Goal: Task Accomplishment & Management: Manage account settings

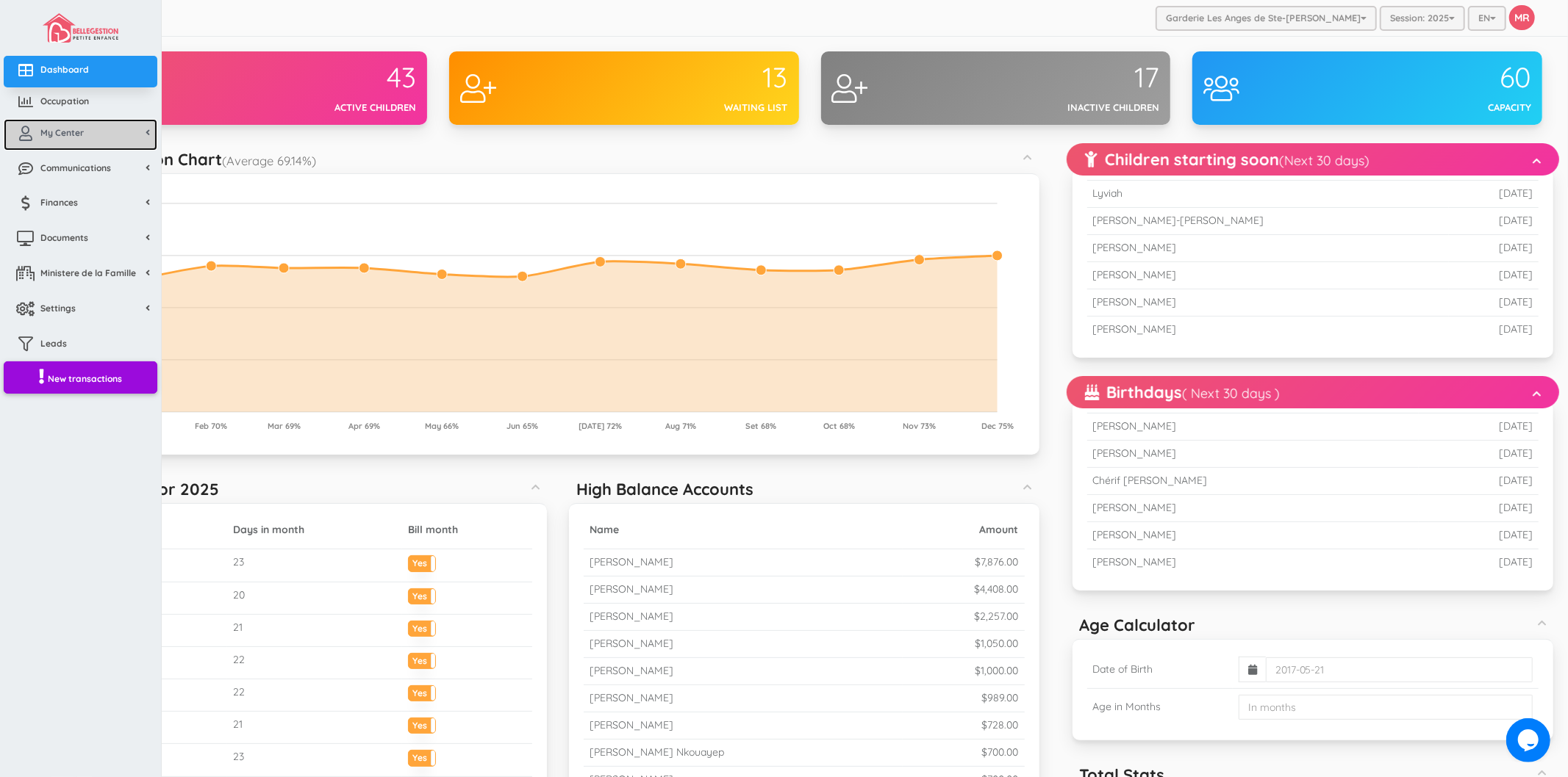
click at [68, 142] on link "My Center" at bounding box center [80, 134] width 154 height 32
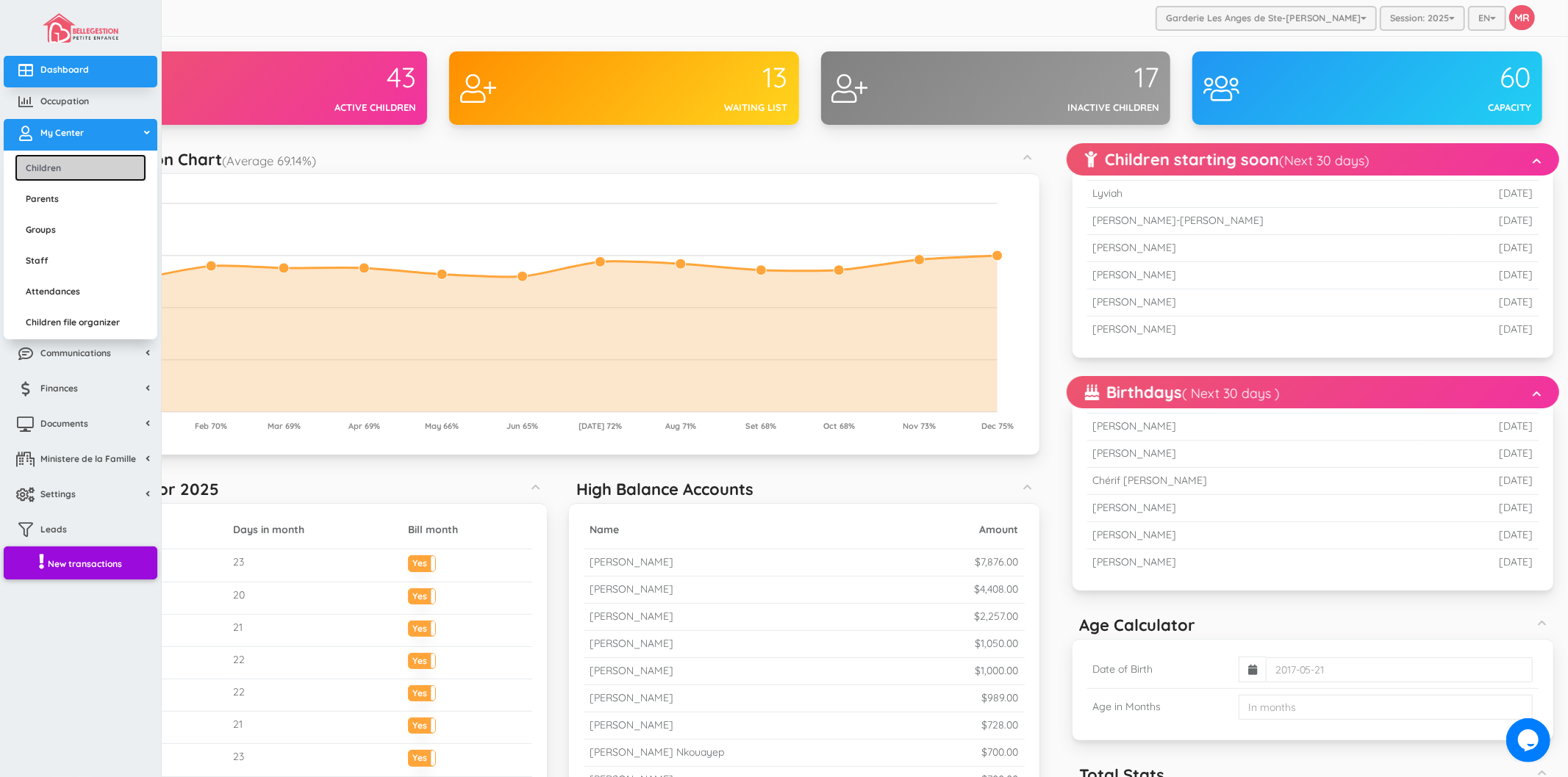
click at [64, 160] on link "Children" at bounding box center [81, 168] width 132 height 27
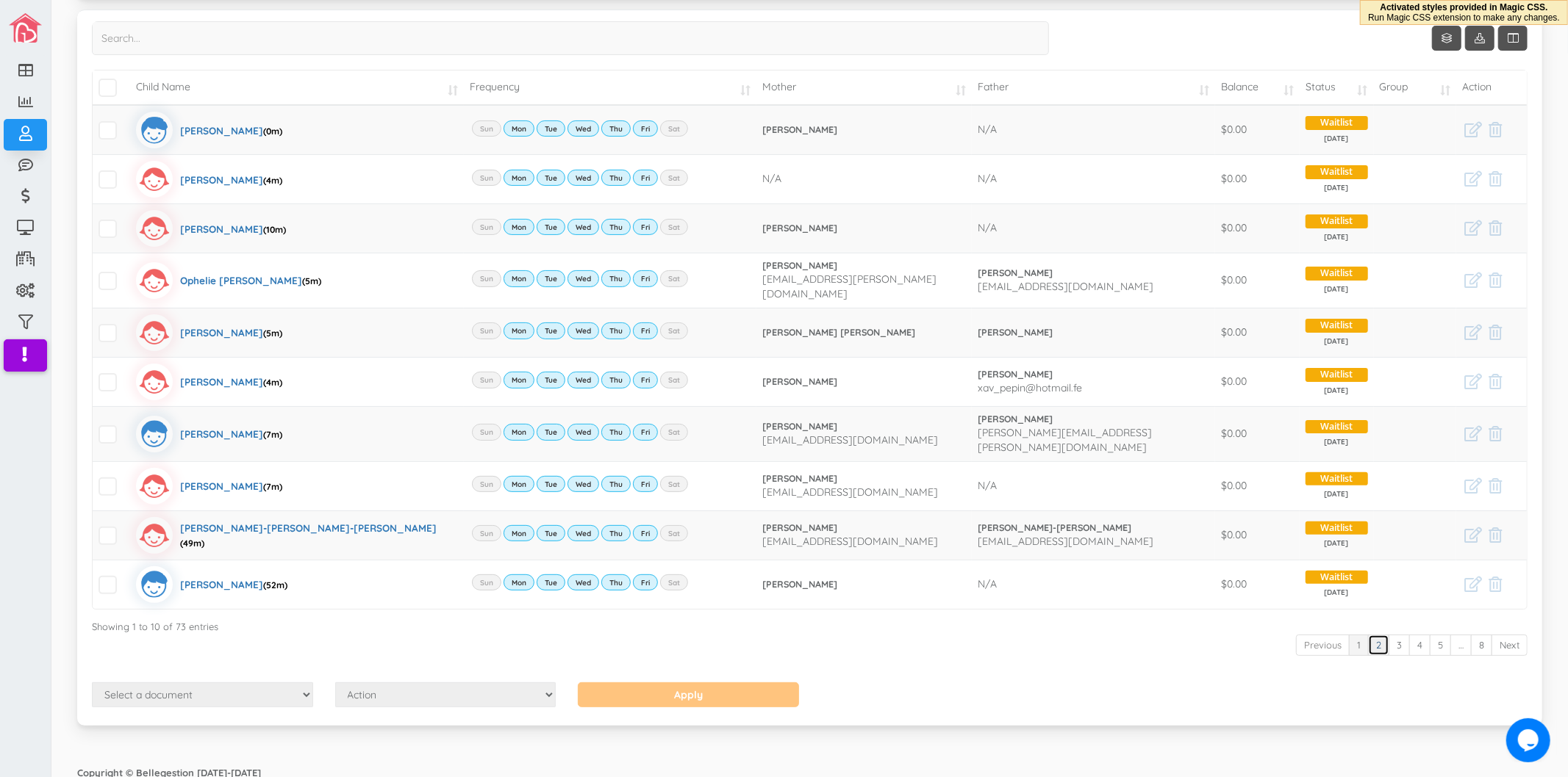
click at [1369, 641] on link "2" at bounding box center [1379, 645] width 21 height 21
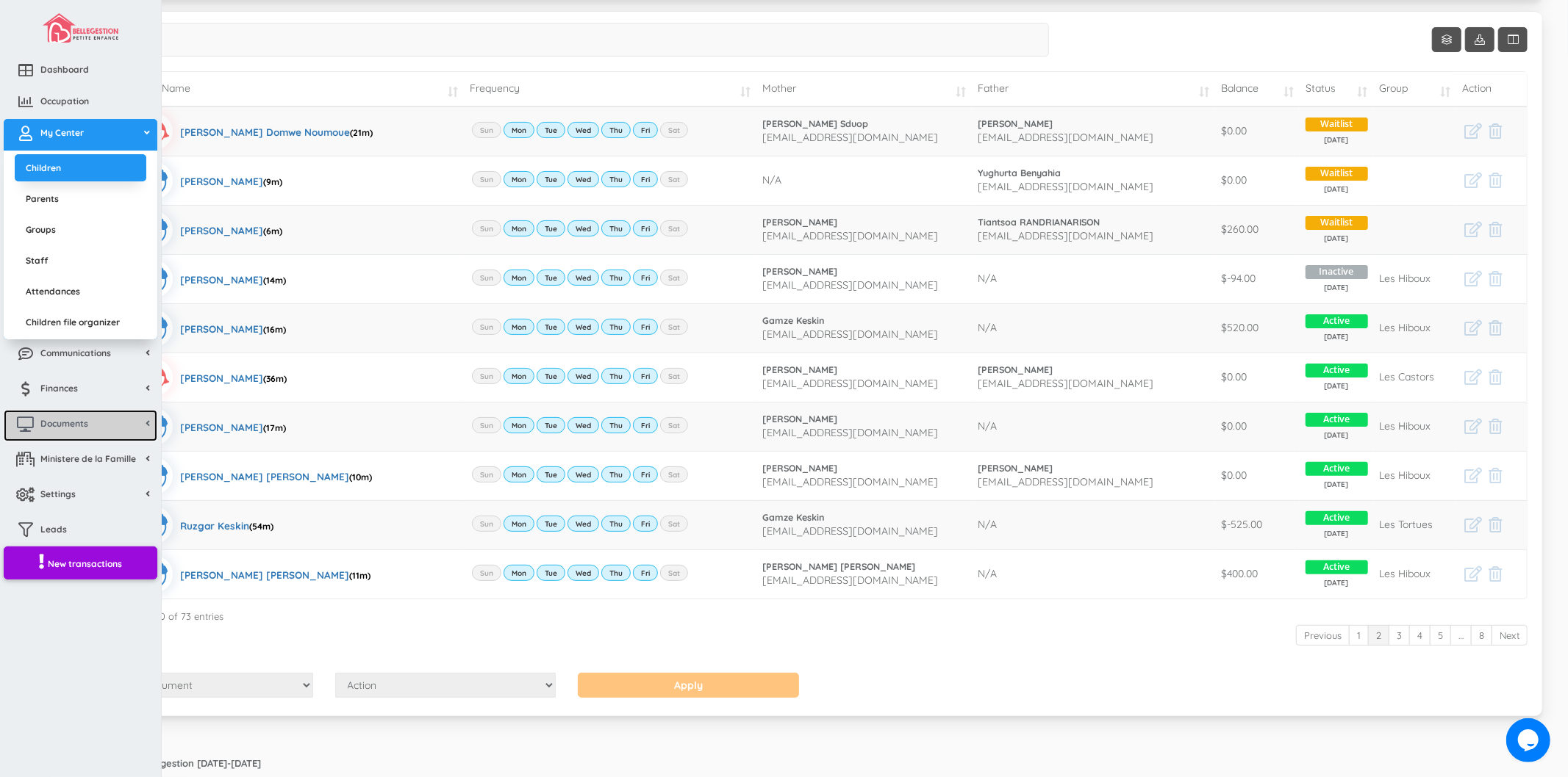
click at [77, 418] on span "Documents" at bounding box center [64, 424] width 47 height 12
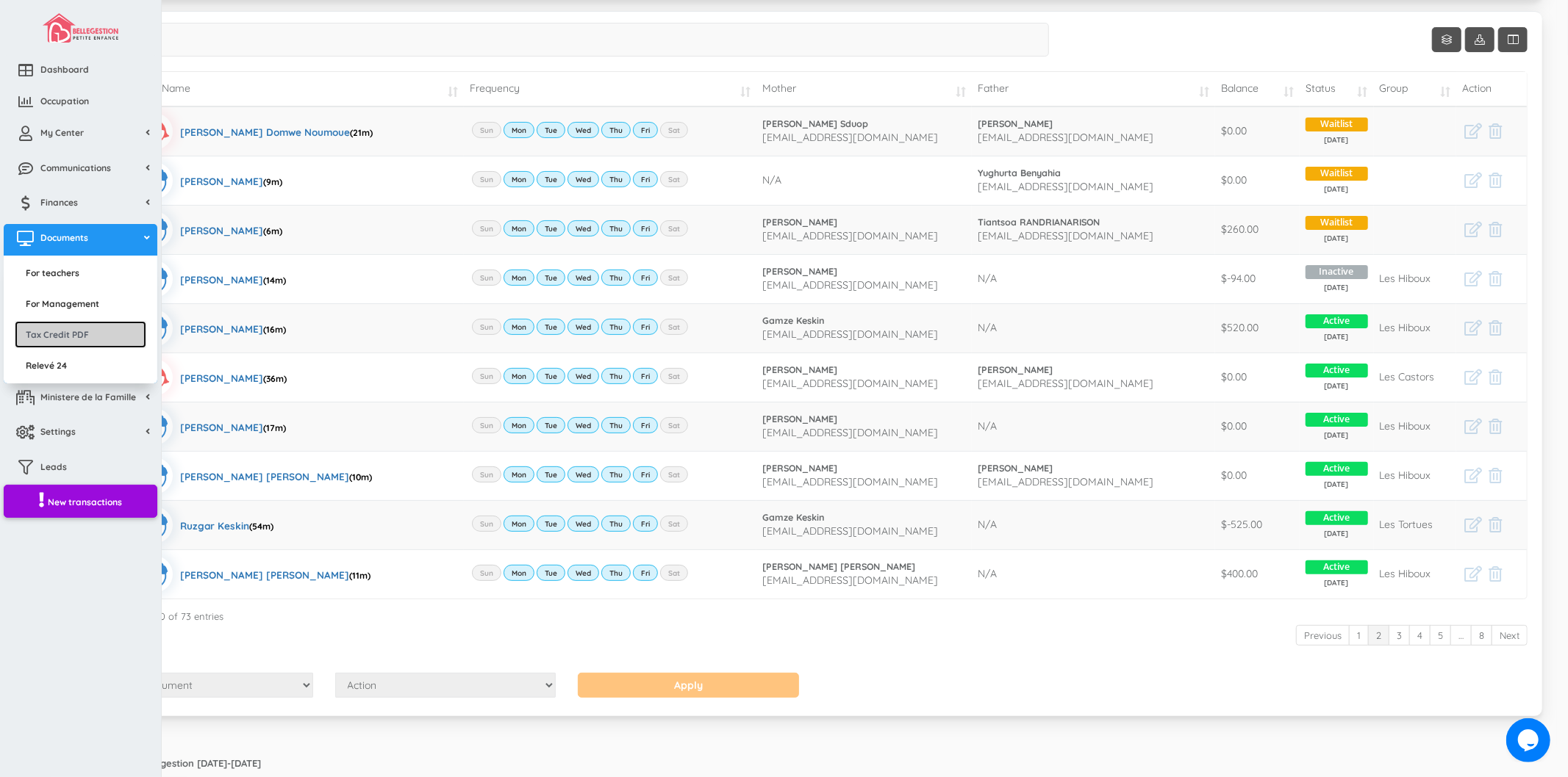
click at [91, 330] on link "Tax Credit PDF" at bounding box center [81, 334] width 132 height 27
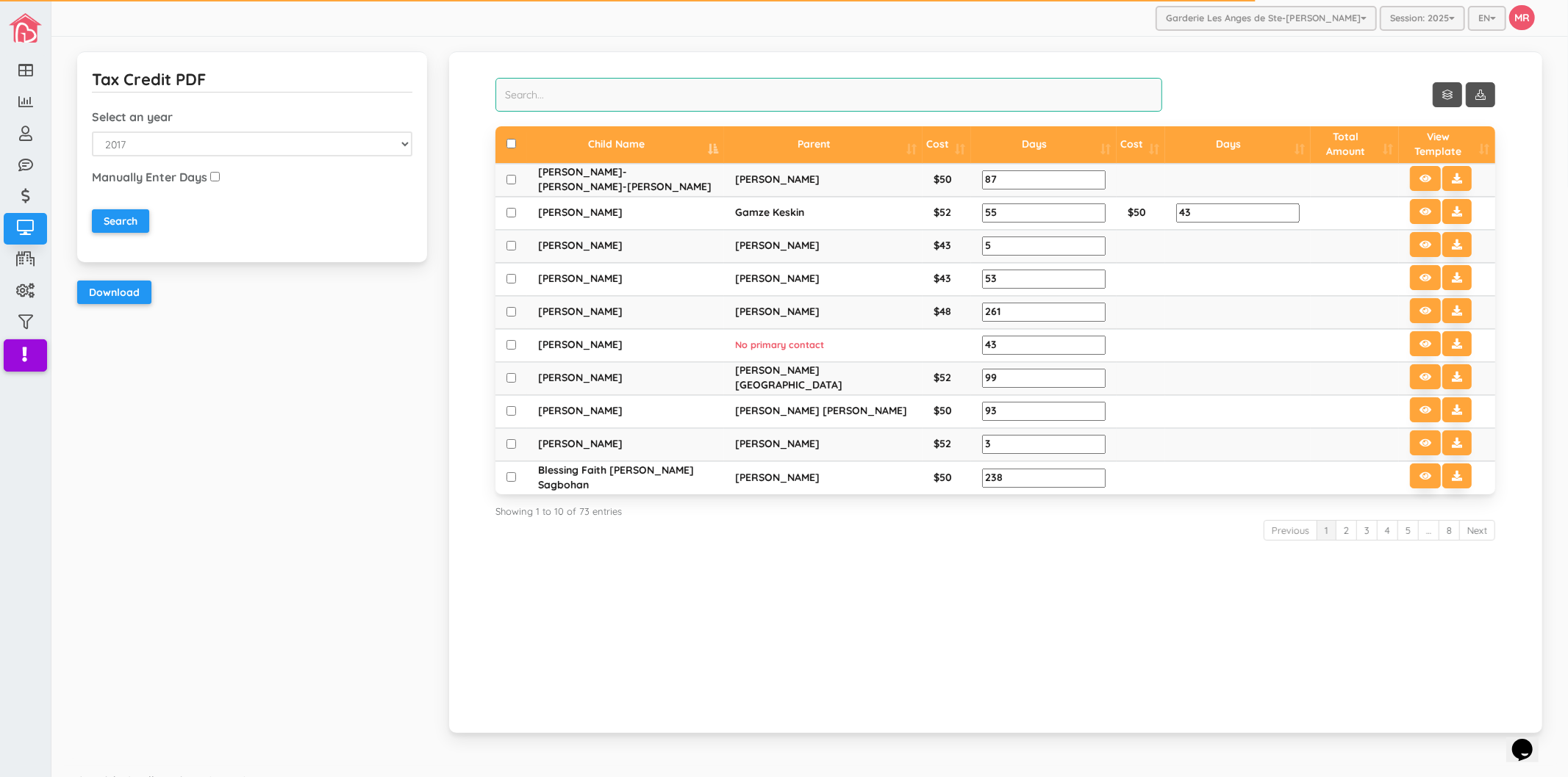
click at [939, 92] on input "search" at bounding box center [828, 95] width 667 height 33
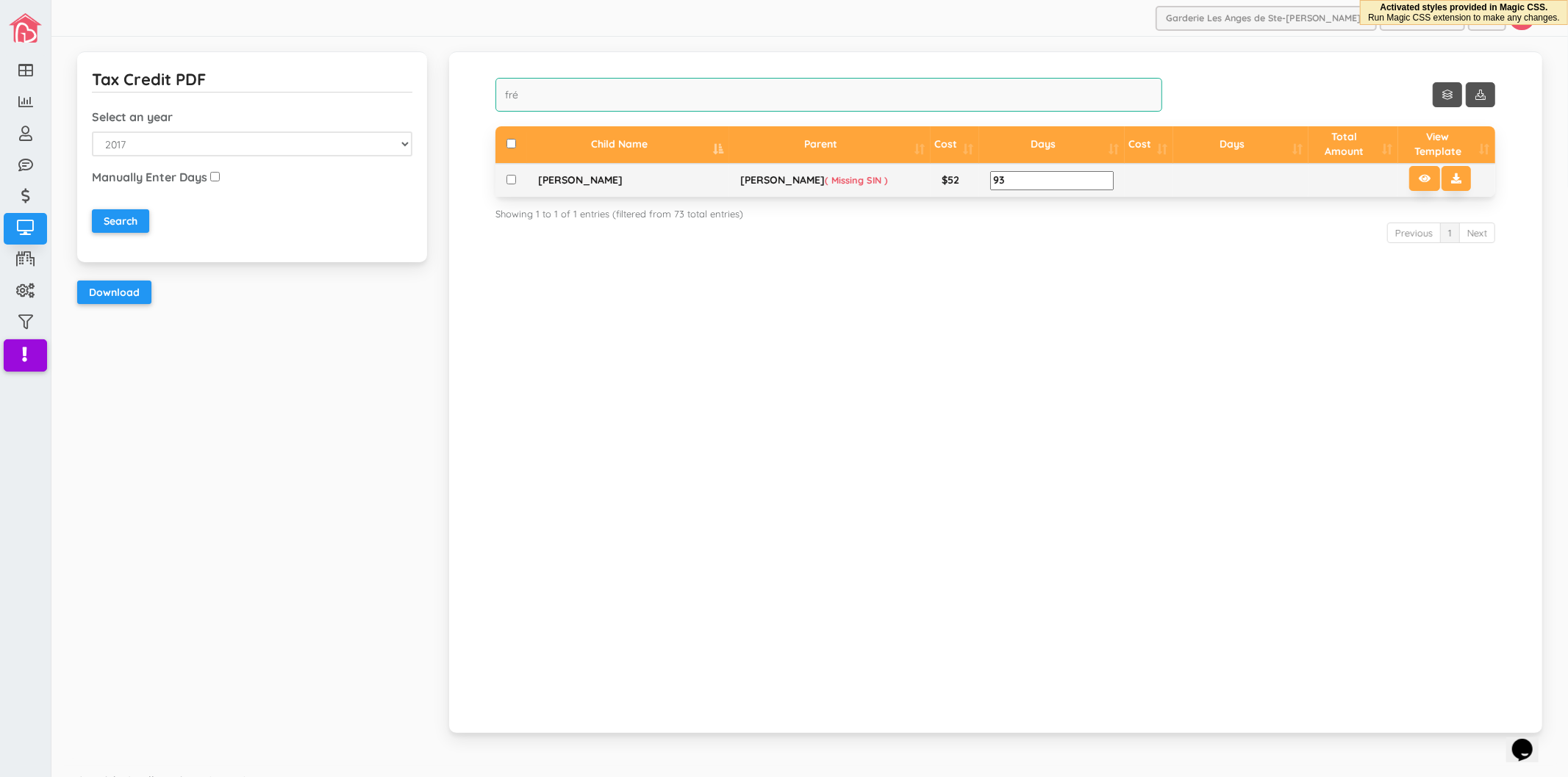
type input "fré"
drag, startPoint x: 819, startPoint y: 177, endPoint x: 858, endPoint y: 177, distance: 39.0
click at [858, 177] on td "Perlette MARINDRAZANA ( Missing SIN )" at bounding box center [829, 180] width 201 height 33
click at [850, 363] on div "Show 10 rows fré Child Name Parent Cost Days Cost Days Total Amount View Templa…" at bounding box center [995, 393] width 1093 height 682
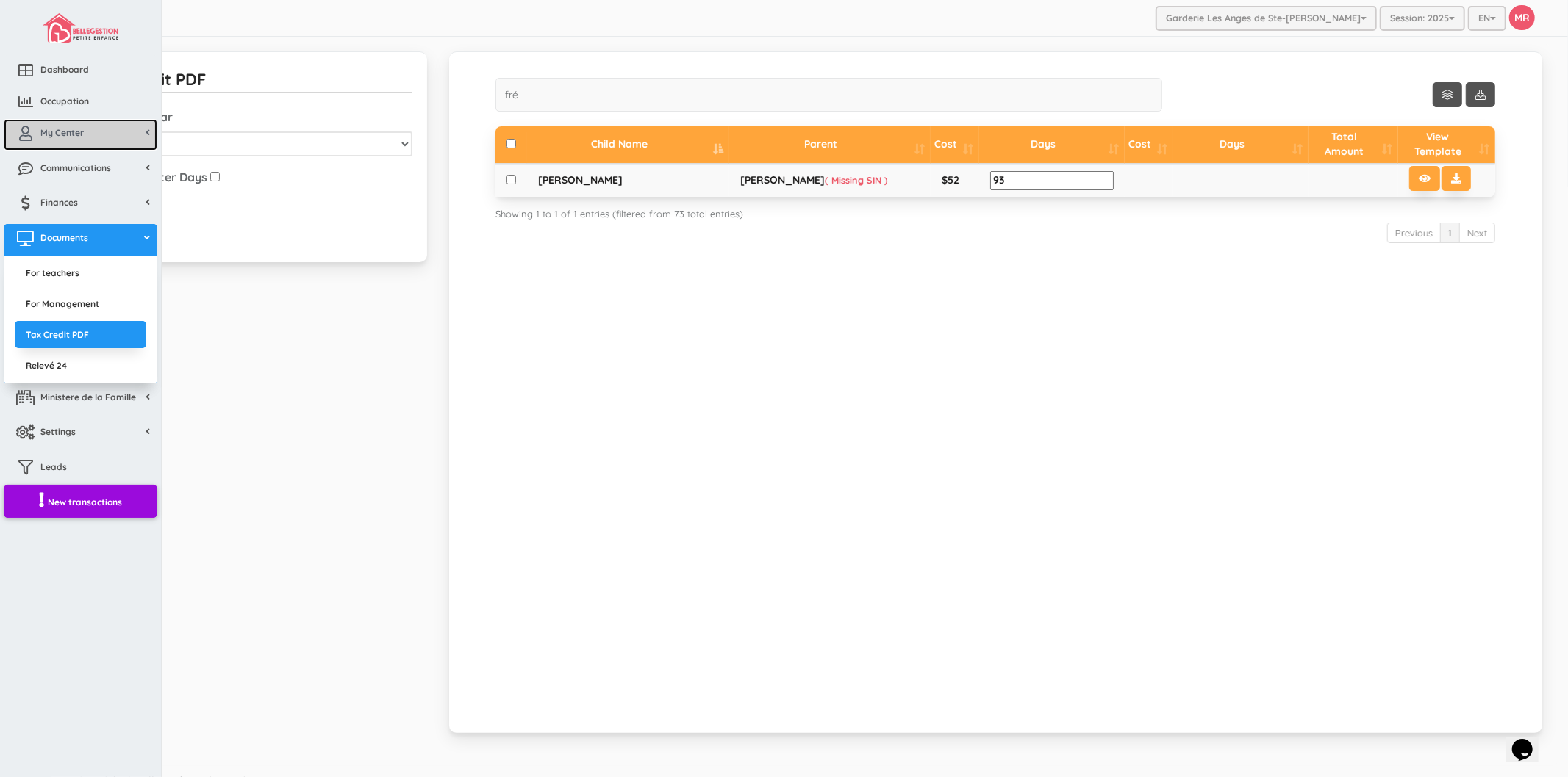
click at [48, 136] on span "My Center" at bounding box center [62, 133] width 43 height 12
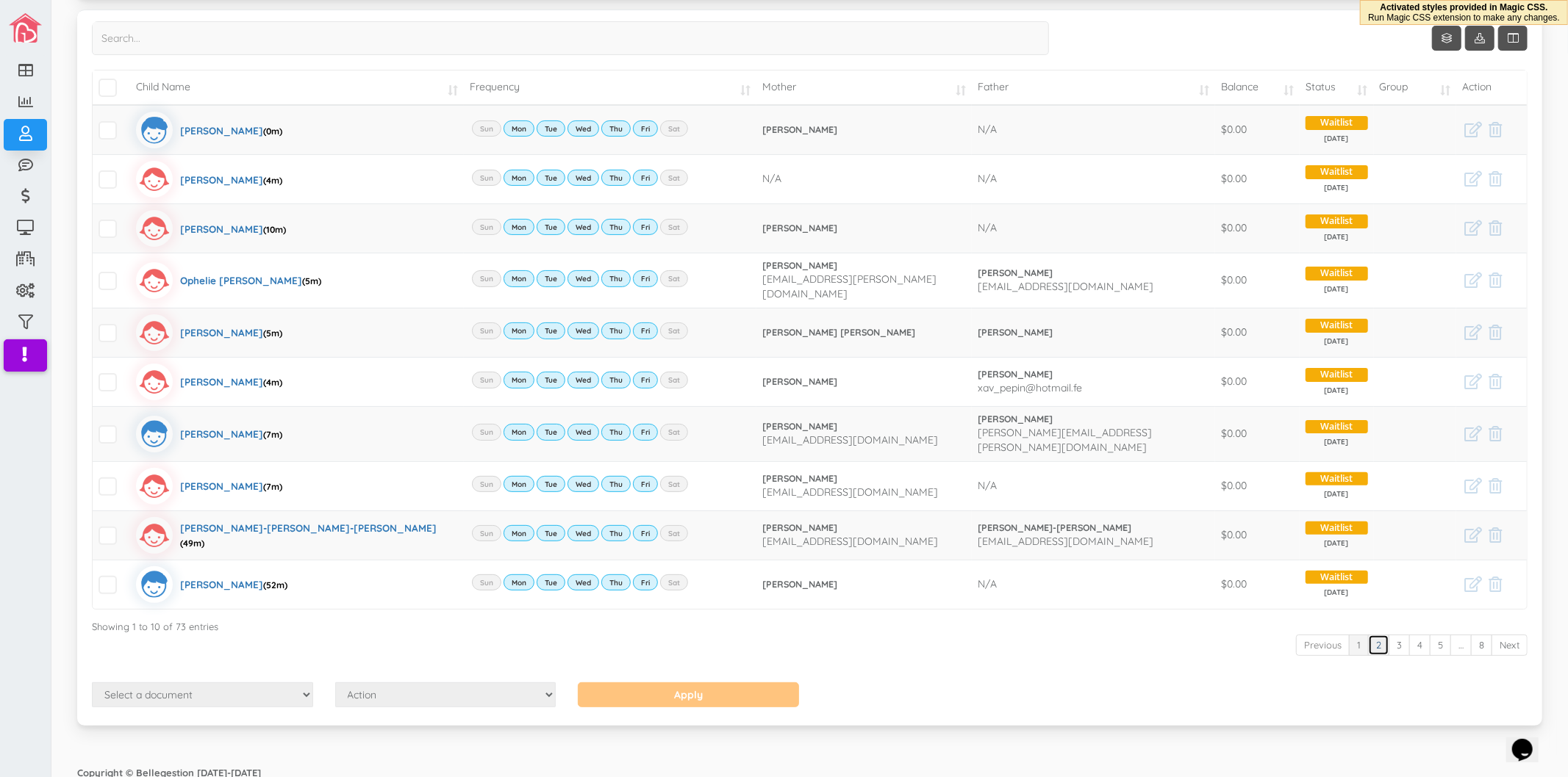
click at [1368, 635] on link "2" at bounding box center [1379, 645] width 21 height 21
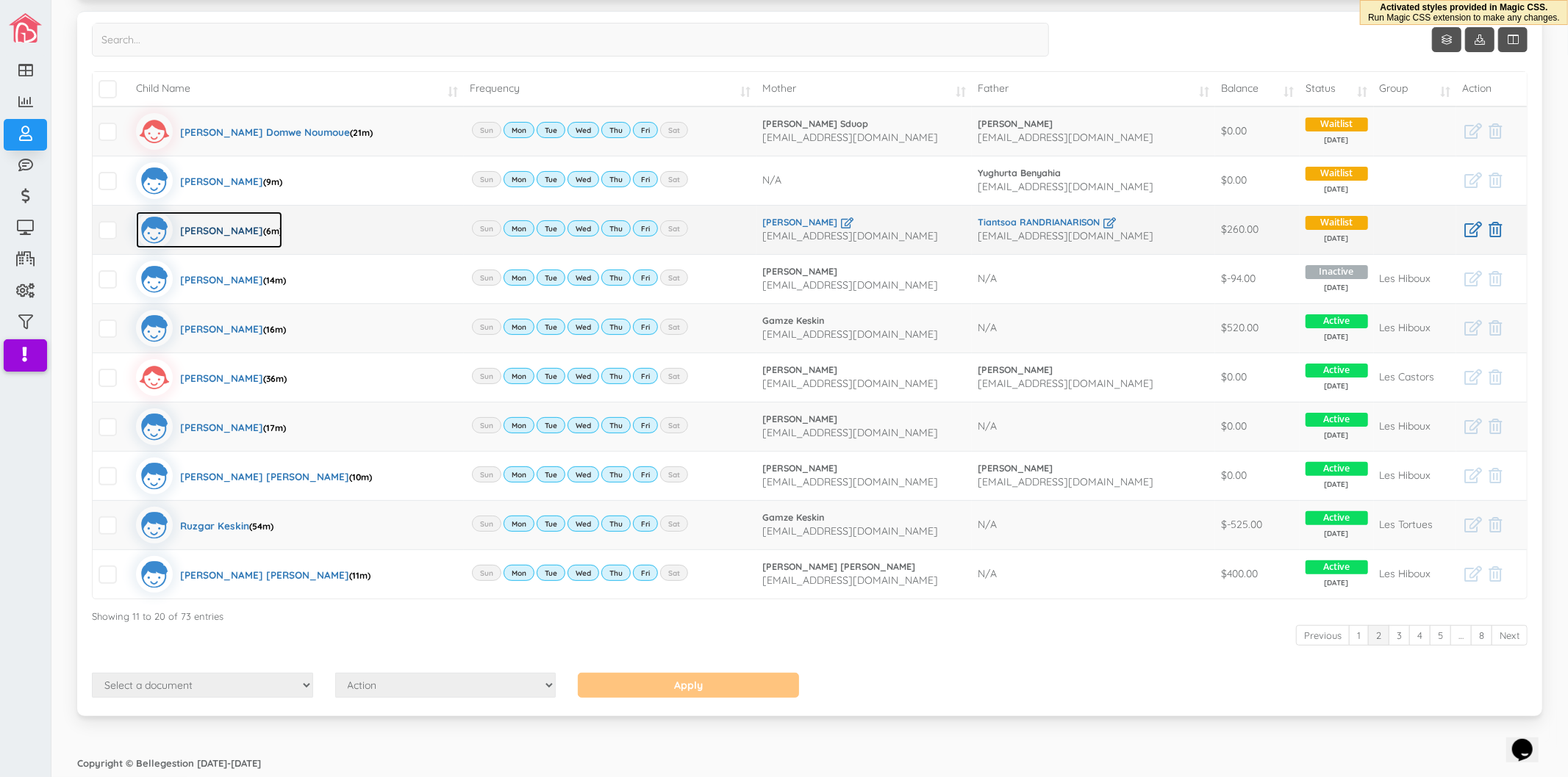
click at [282, 224] on div "Frédéric Maherizo Randrianarison (6m)" at bounding box center [231, 230] width 102 height 37
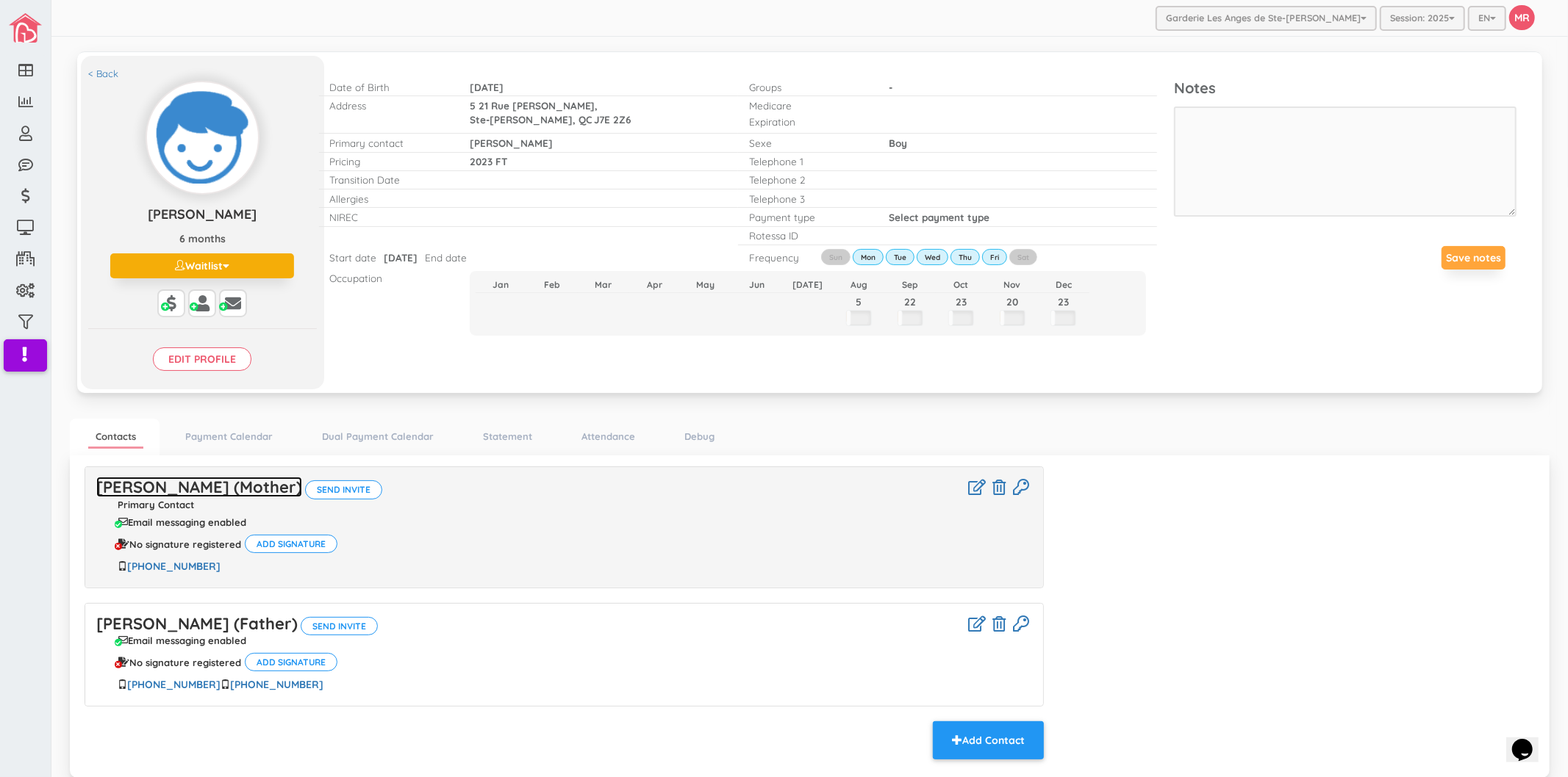
click at [285, 497] on link "[PERSON_NAME] (Mother)" at bounding box center [200, 487] width 206 height 20
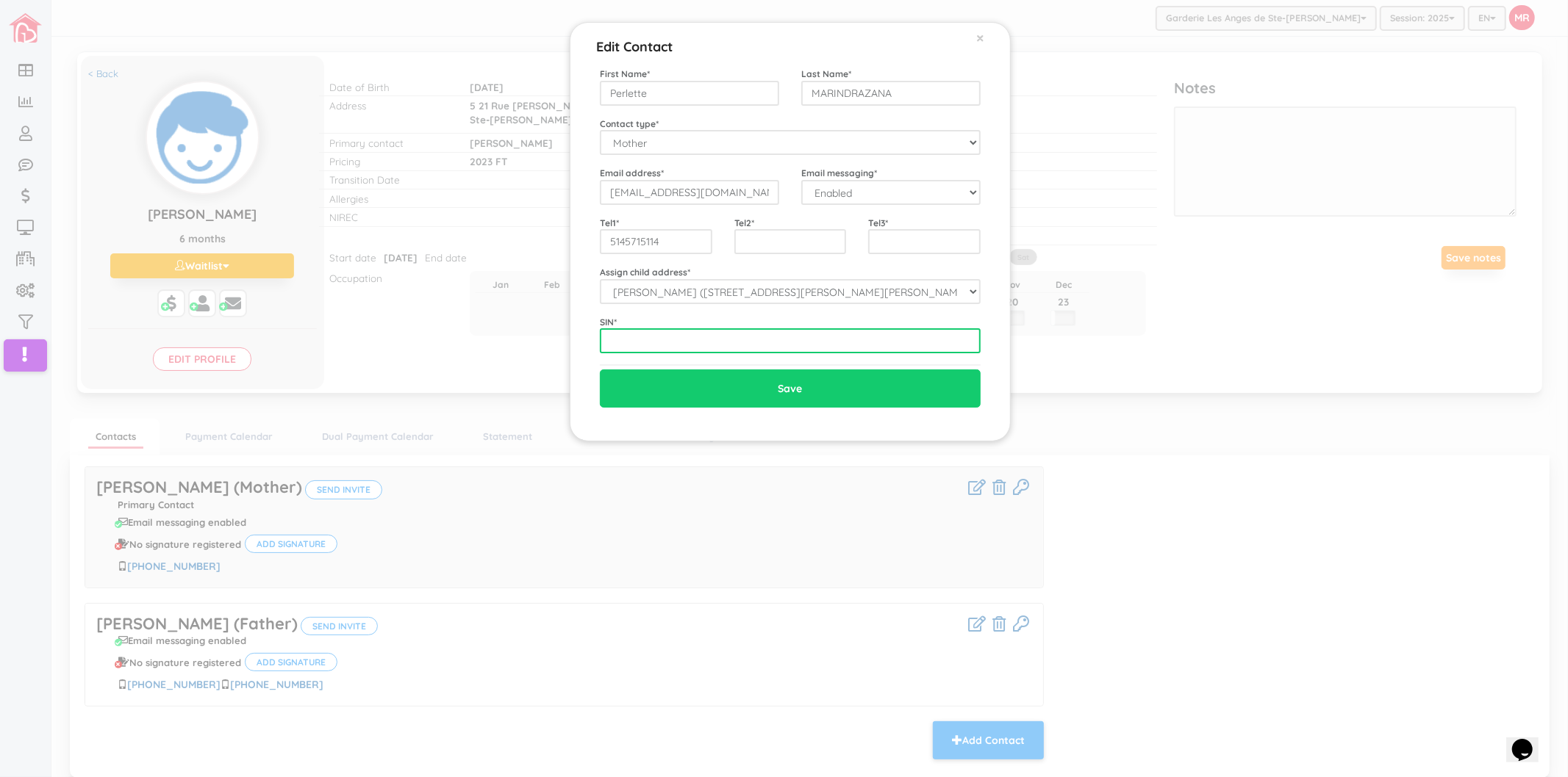
click at [641, 338] on input "text" at bounding box center [790, 341] width 381 height 25
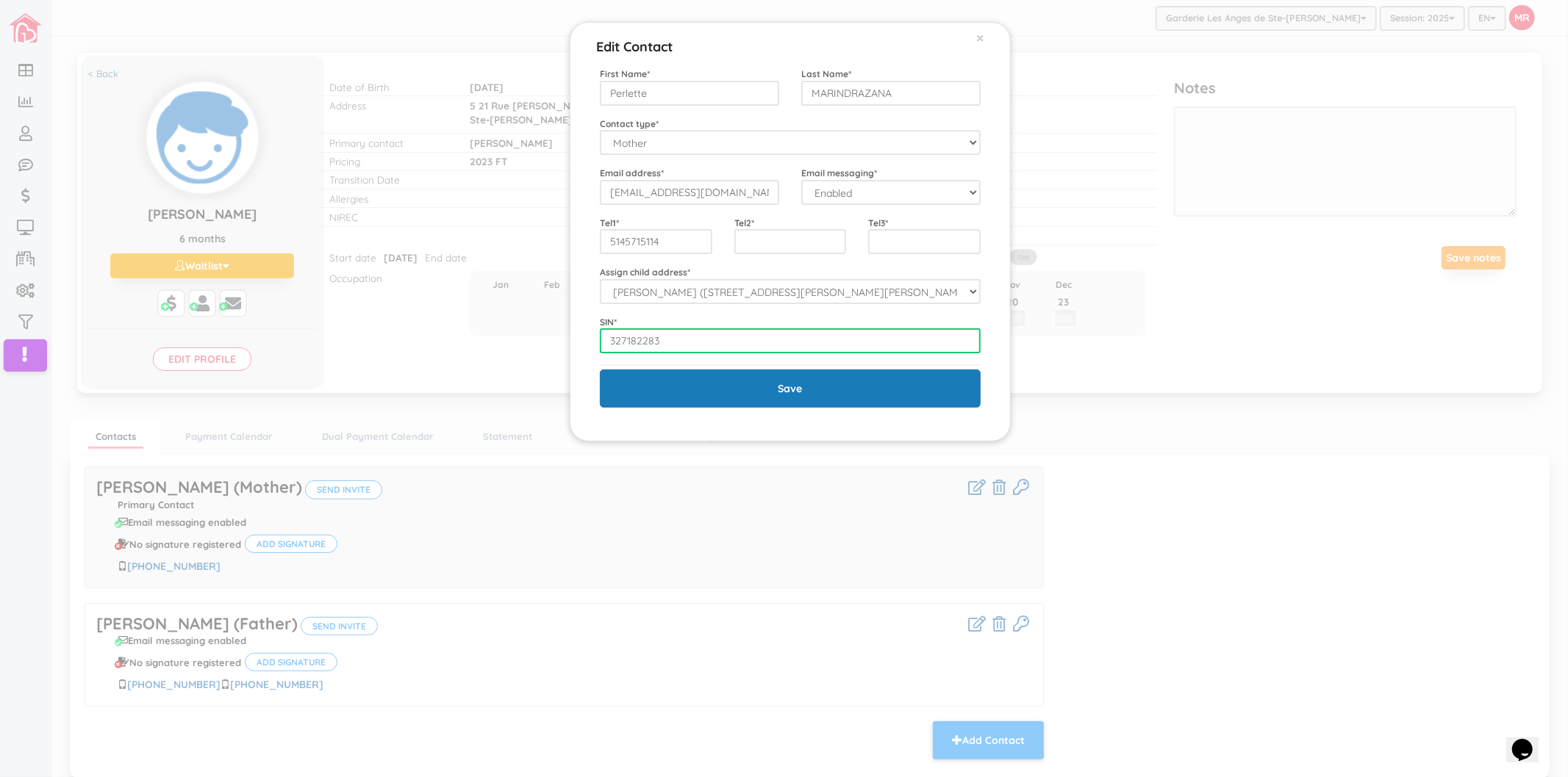
type input "327182283"
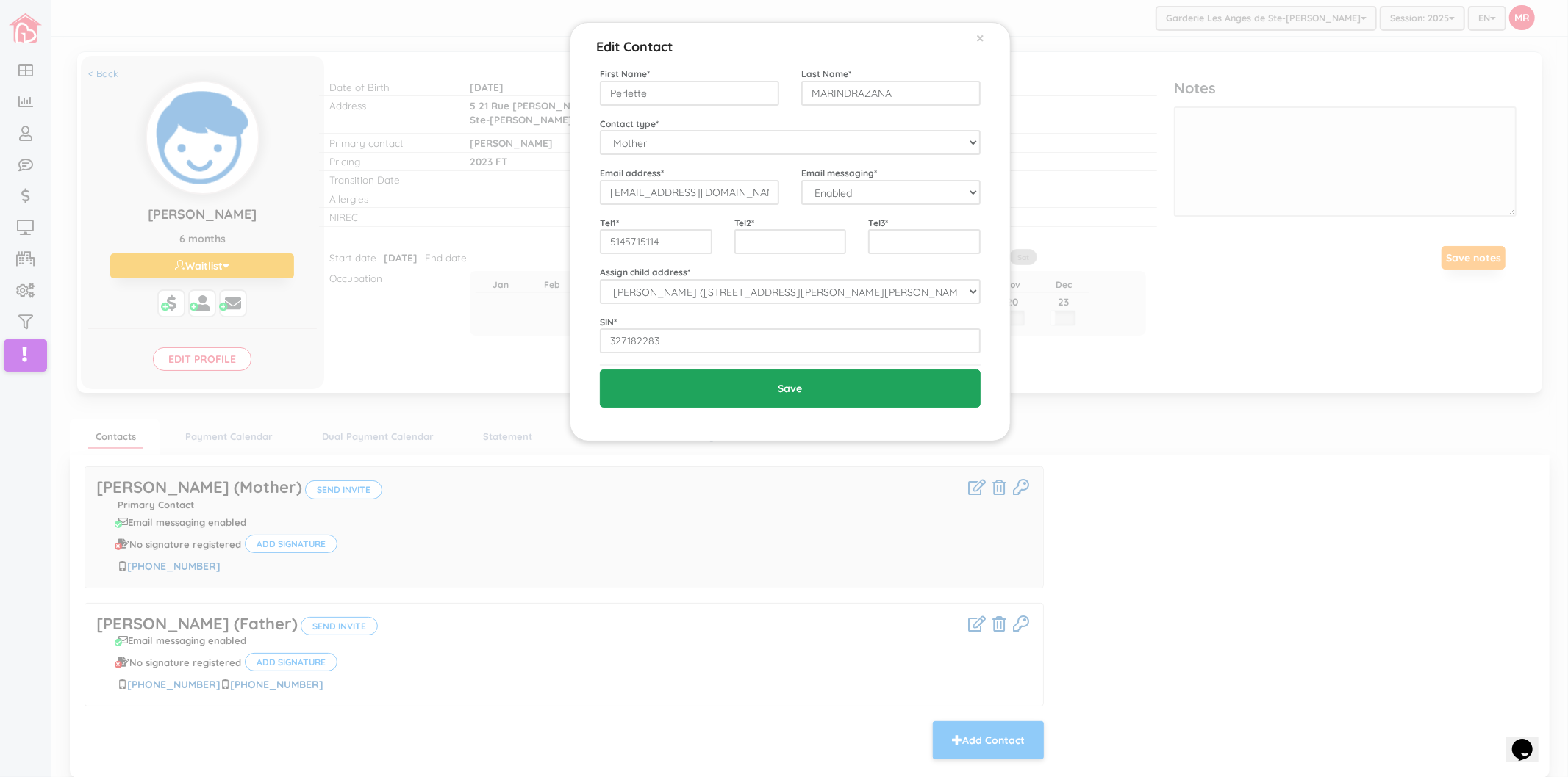
click at [700, 393] on input "Save" at bounding box center [790, 388] width 381 height 38
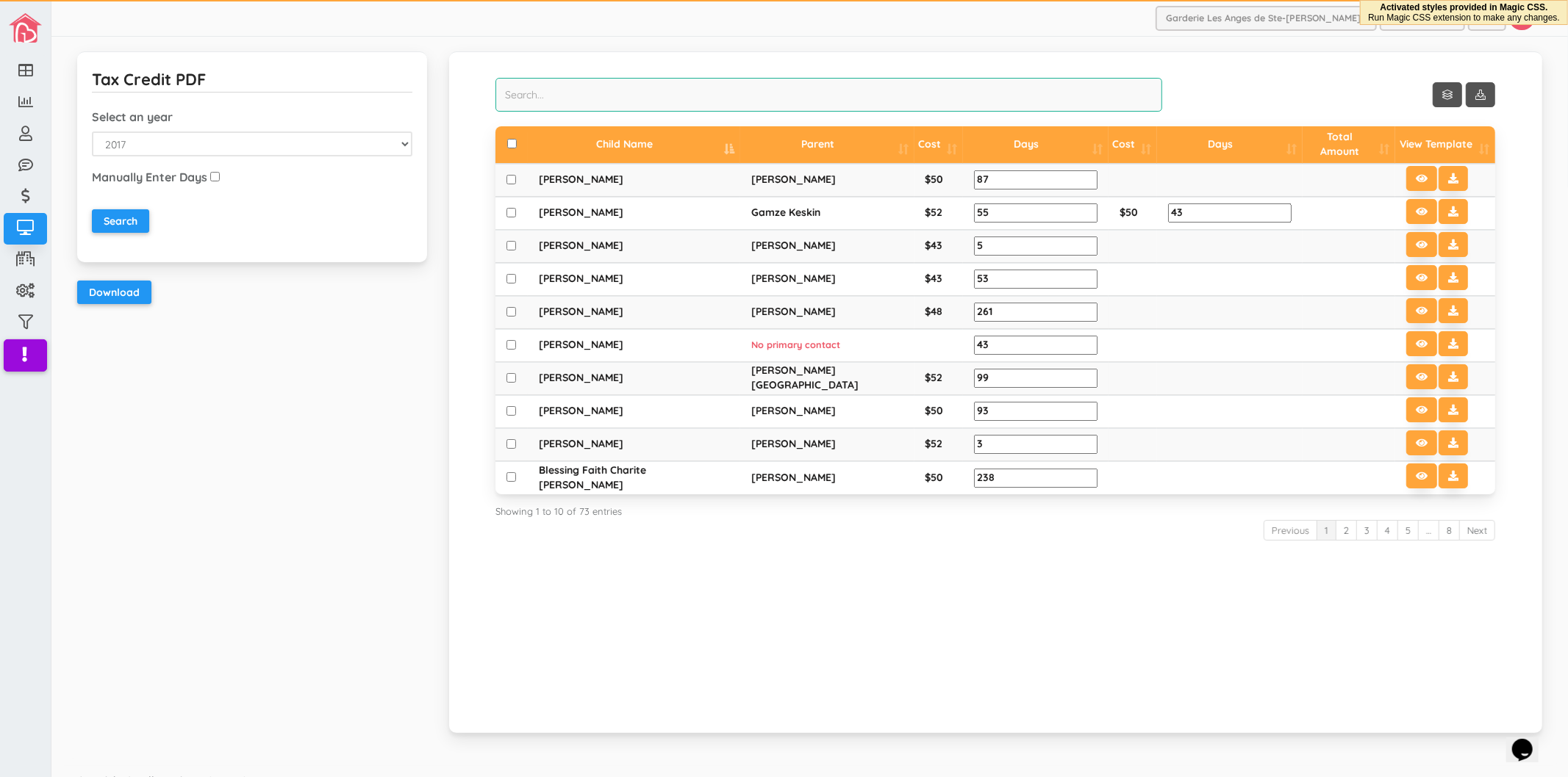
click at [701, 105] on input "search" at bounding box center [828, 95] width 667 height 33
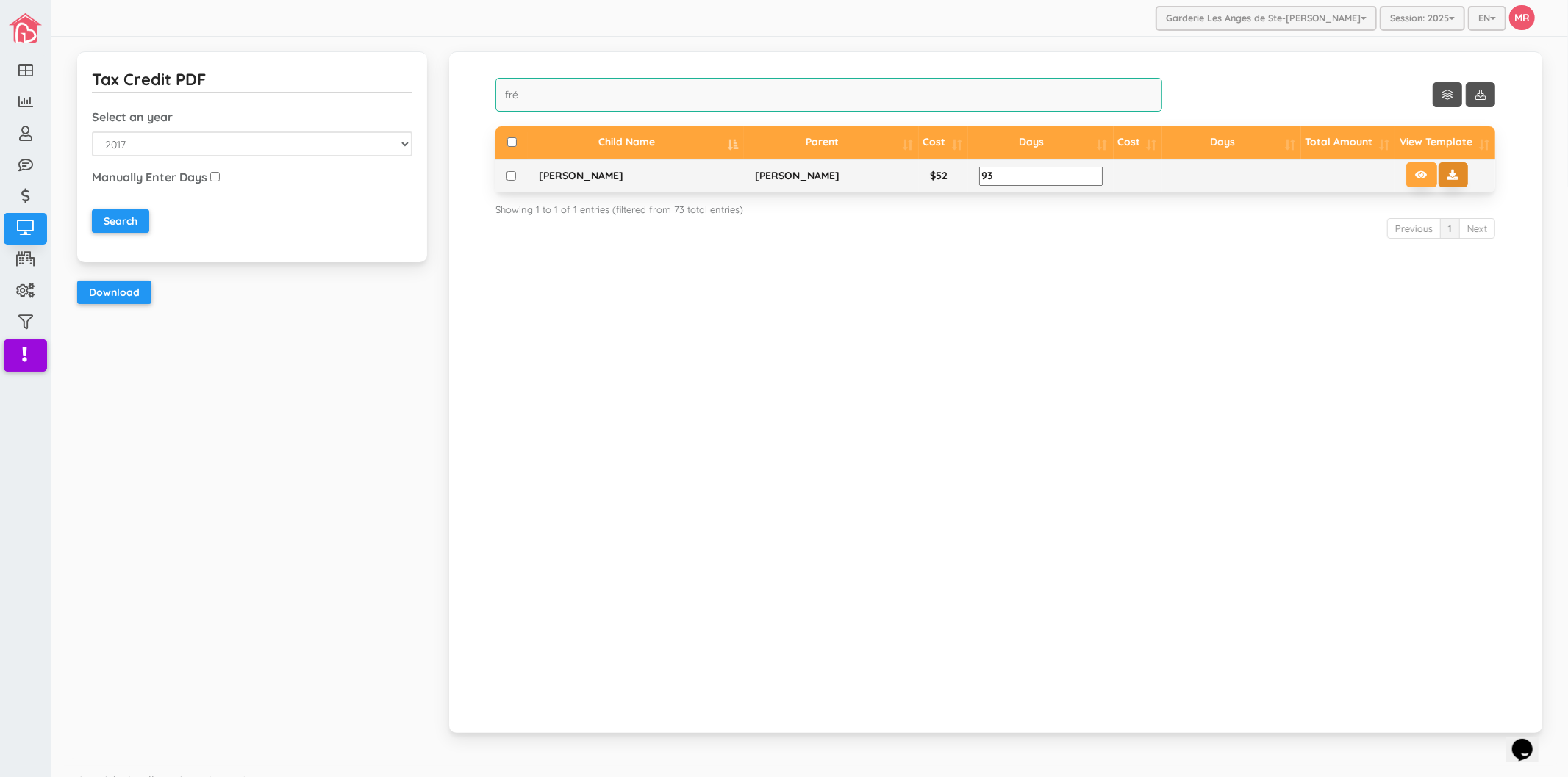
type input "fré"
click at [1445, 180] on button at bounding box center [1453, 175] width 29 height 25
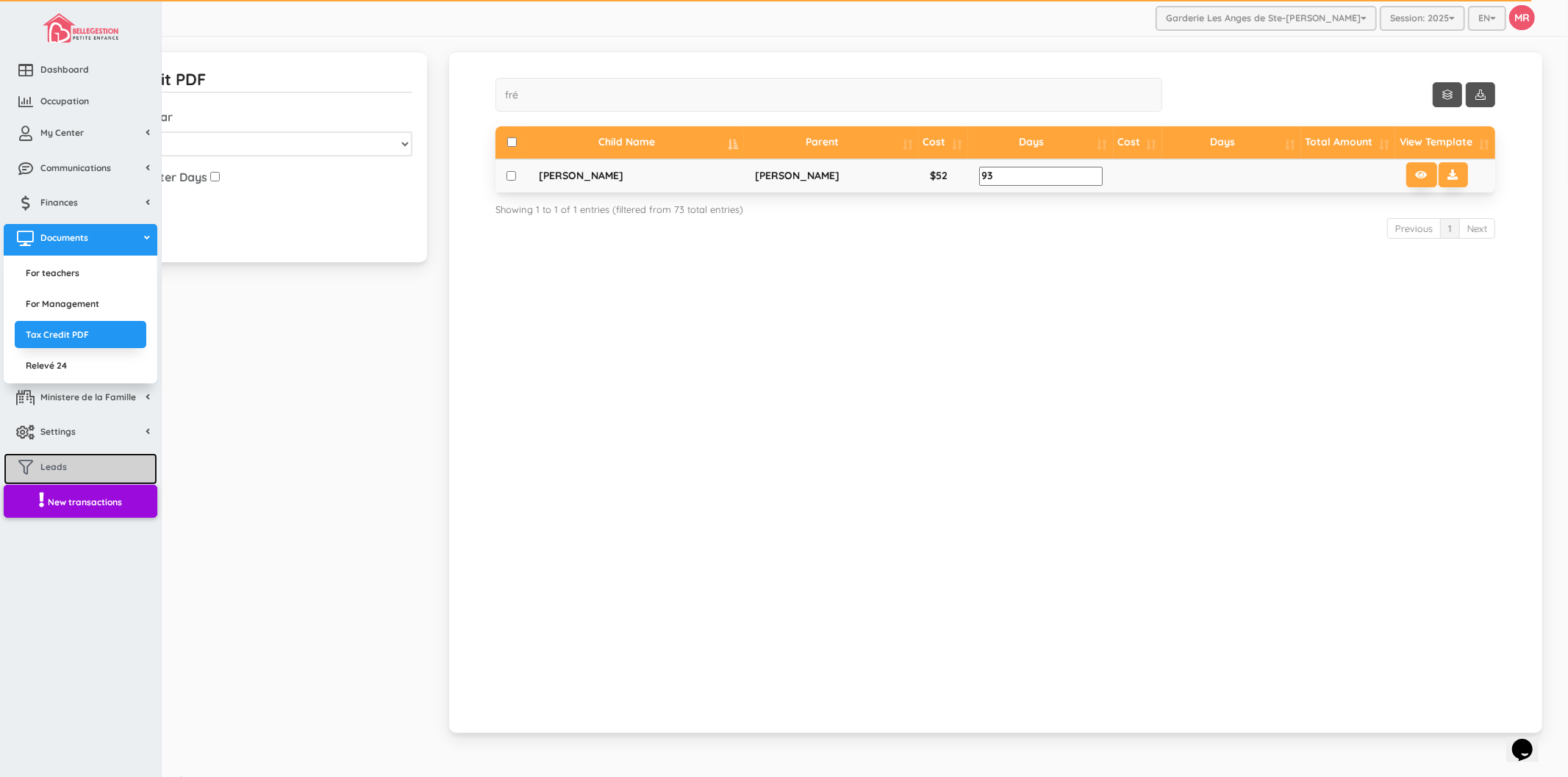
click at [40, 461] on span "Leads" at bounding box center [54, 467] width 26 height 12
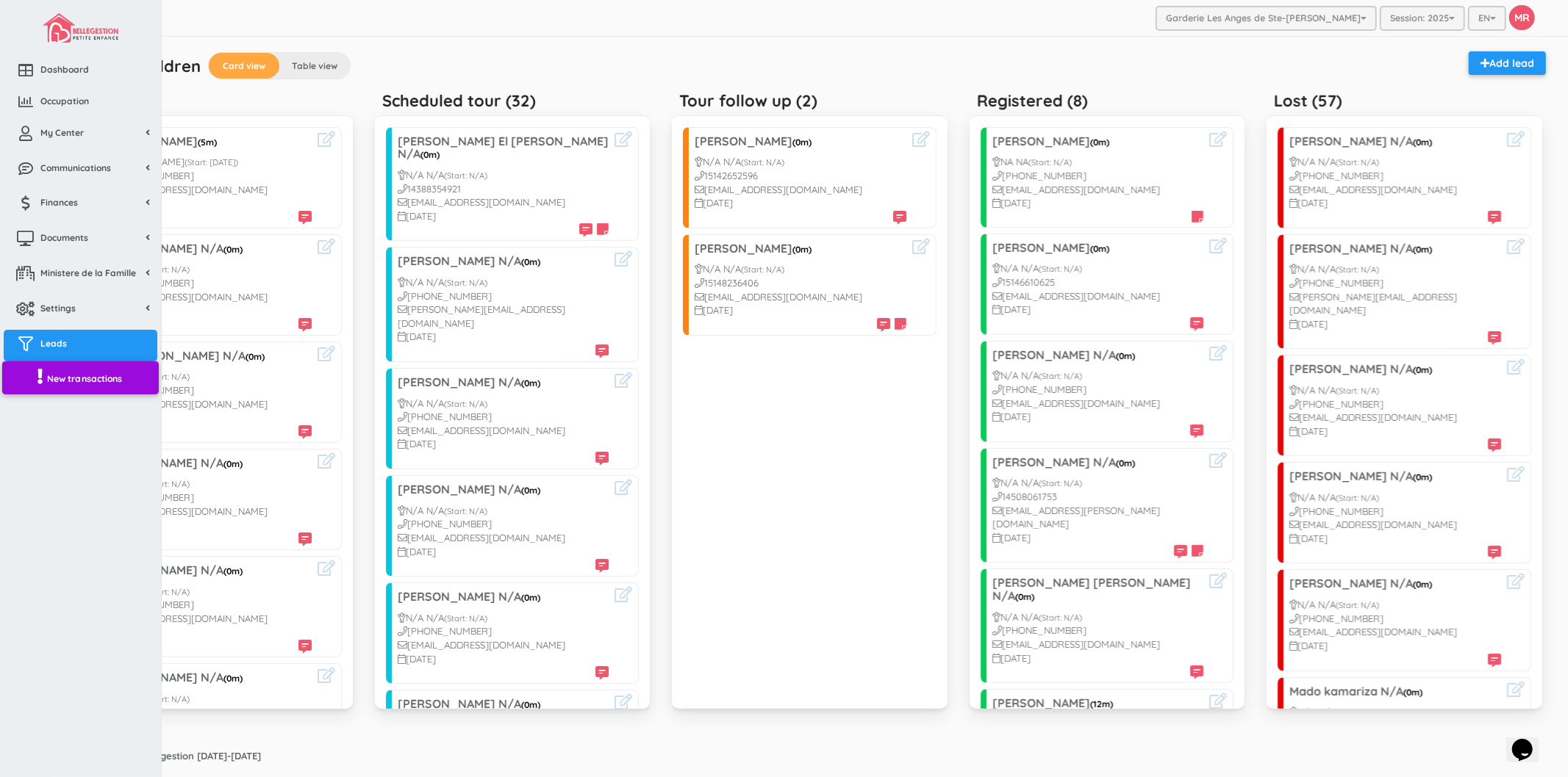
click at [122, 379] on span "New transactions" at bounding box center [85, 378] width 76 height 12
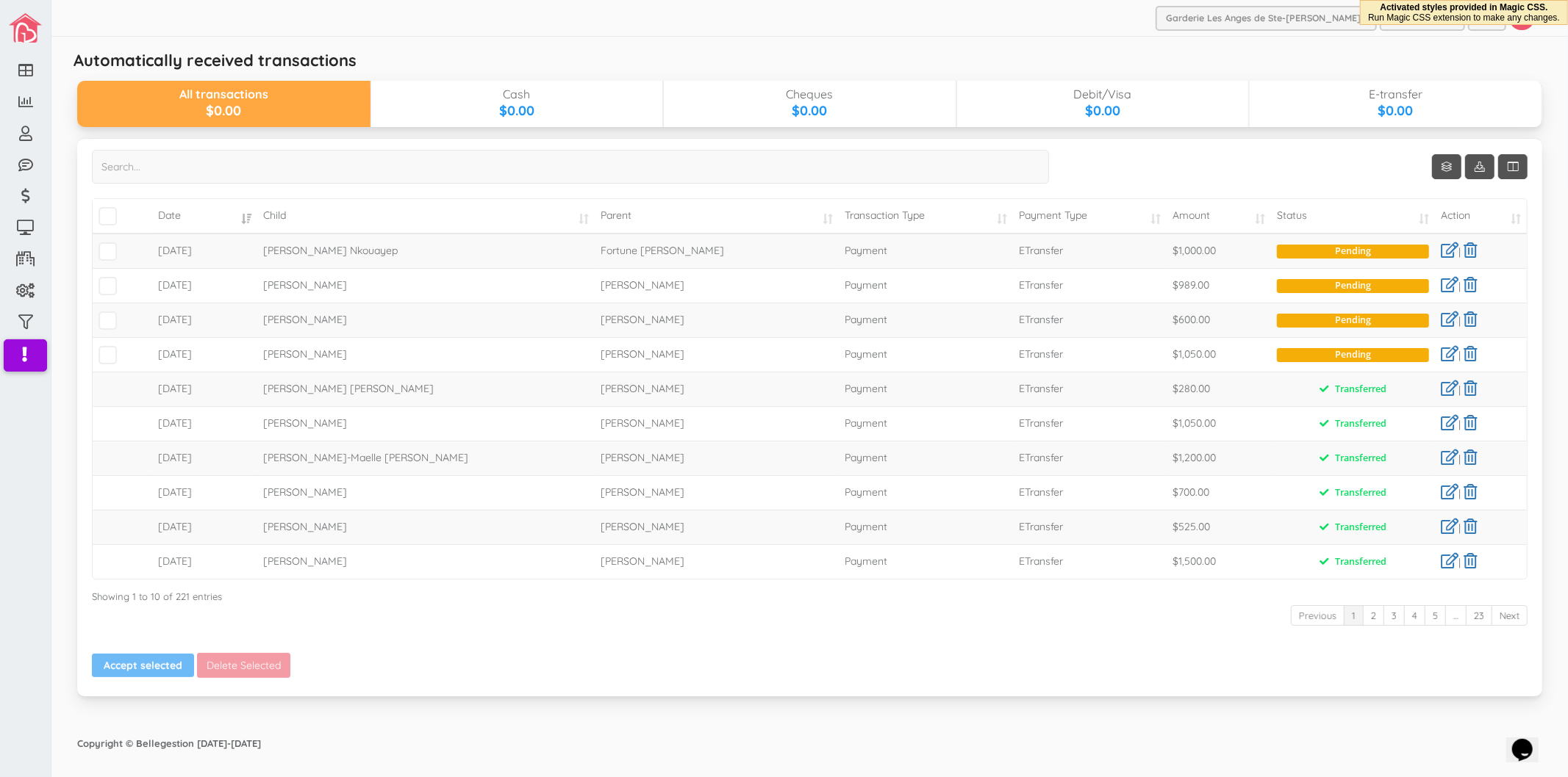
click at [118, 320] on td at bounding box center [122, 319] width 60 height 34
click at [112, 320] on span at bounding box center [107, 320] width 18 height 18
click at [124, 315] on input "checkbox" at bounding box center [124, 315] width 0 height 0
click at [111, 285] on span at bounding box center [107, 286] width 18 height 18
click at [124, 280] on input "checkbox" at bounding box center [124, 280] width 0 height 0
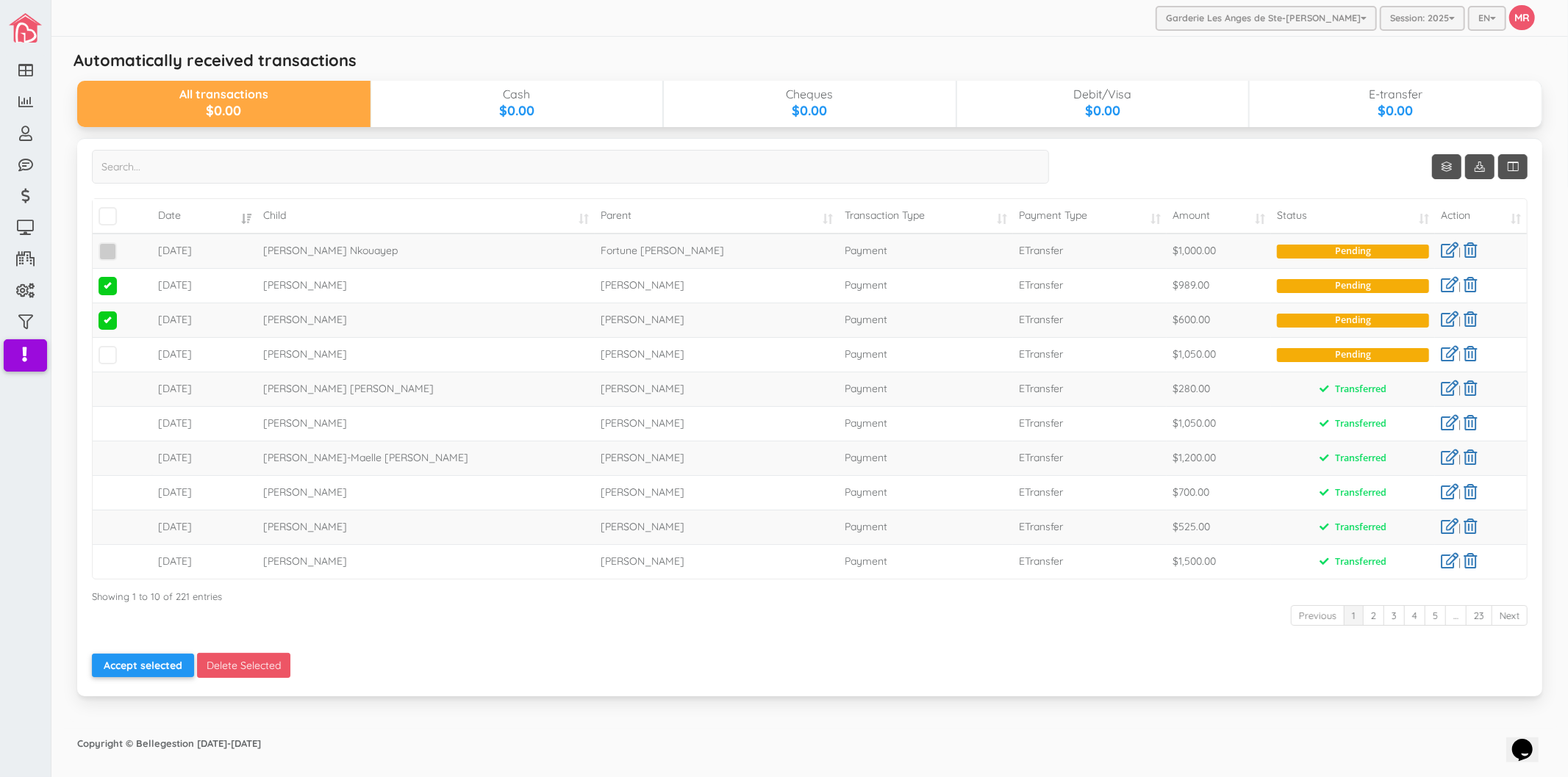
click at [111, 243] on span at bounding box center [107, 251] width 18 height 18
click at [124, 245] on input "checkbox" at bounding box center [124, 245] width 0 height 0
click at [164, 661] on button "Accept selected" at bounding box center [142, 665] width 102 height 24
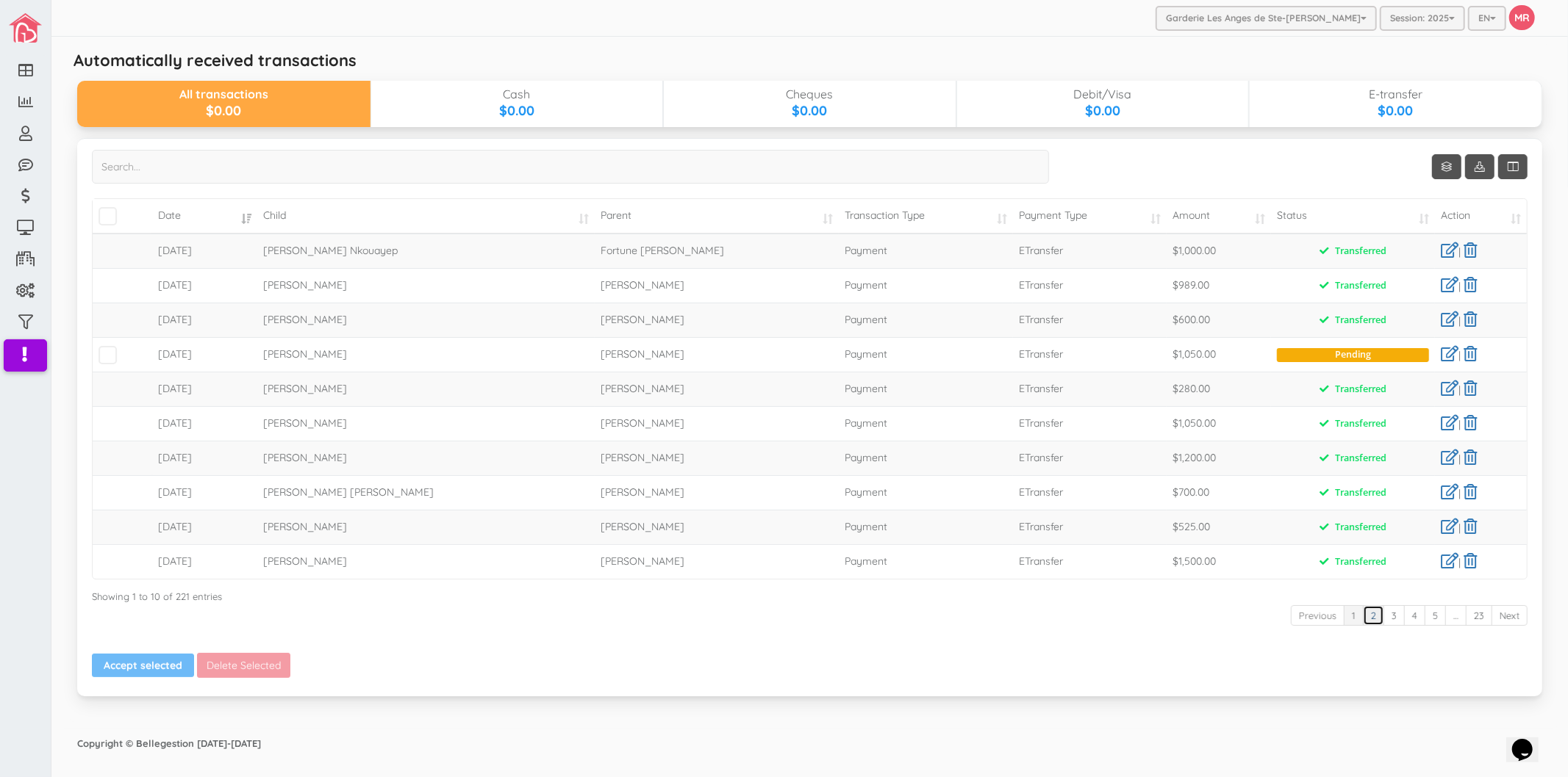
click at [1377, 625] on link "2" at bounding box center [1374, 616] width 21 height 21
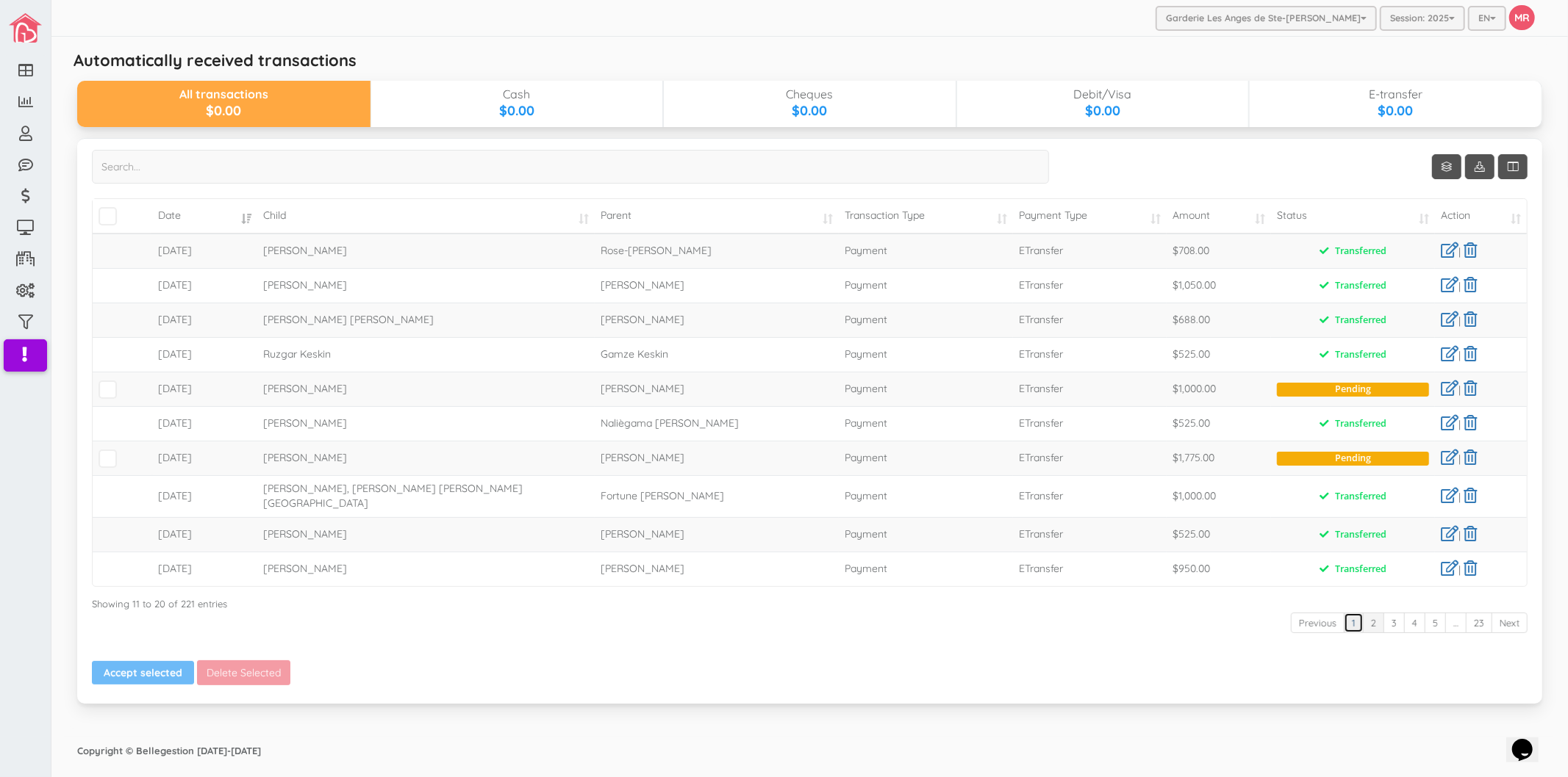
click at [1351, 621] on link "1" at bounding box center [1353, 623] width 20 height 21
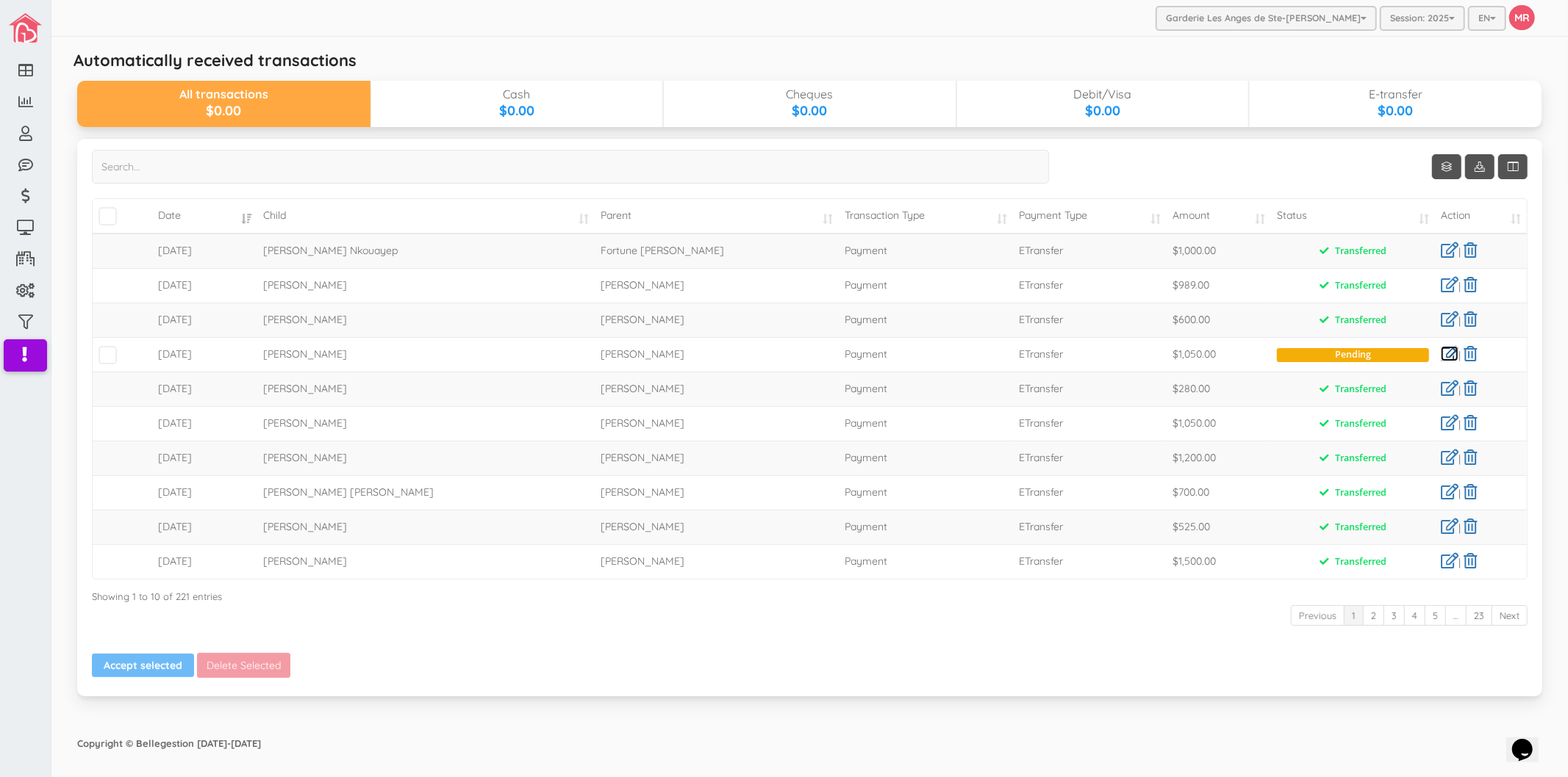
click at [1449, 352] on link at bounding box center [1449, 354] width 18 height 16
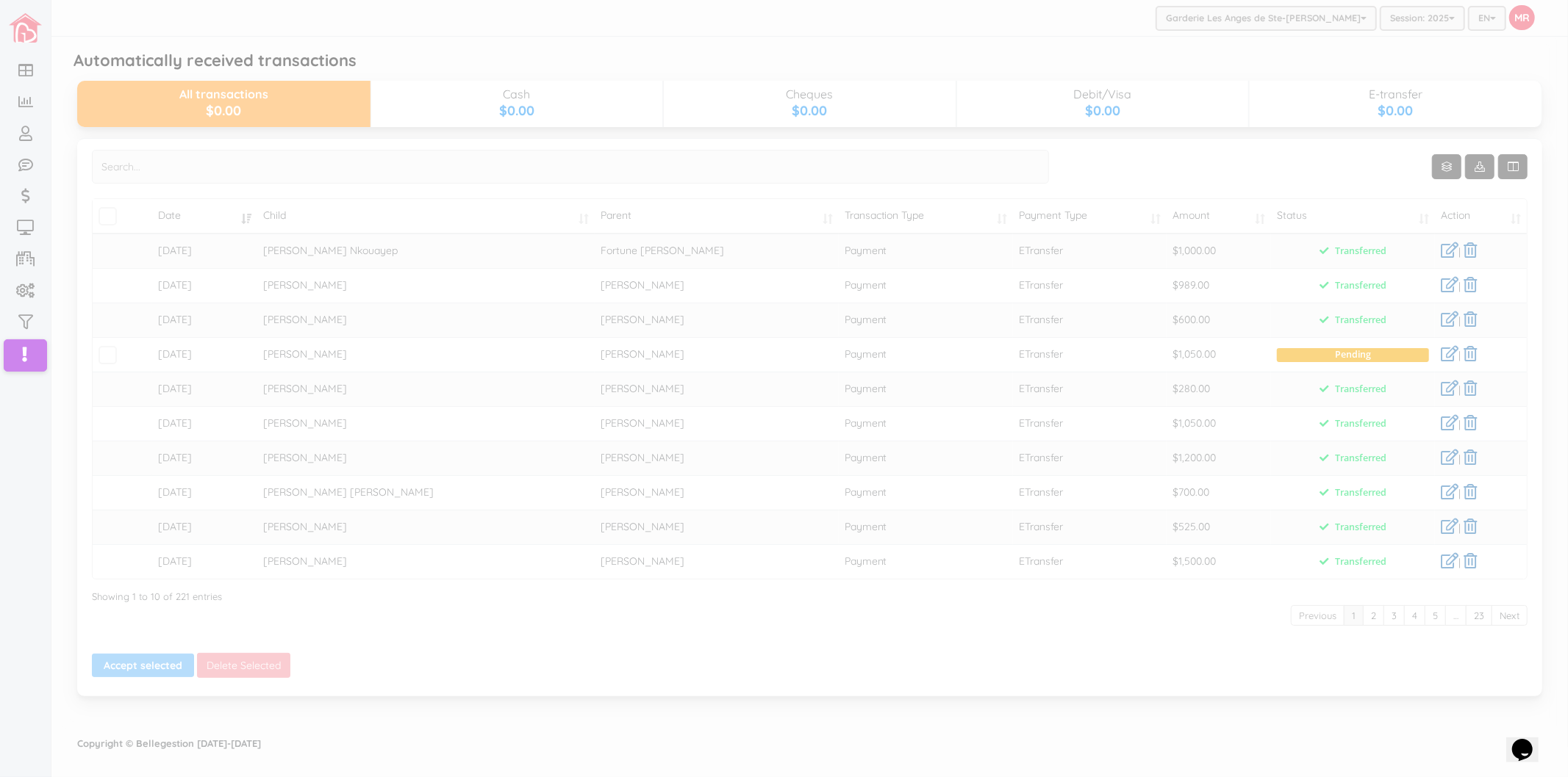
click at [1389, 367] on div at bounding box center [784, 388] width 1568 height 777
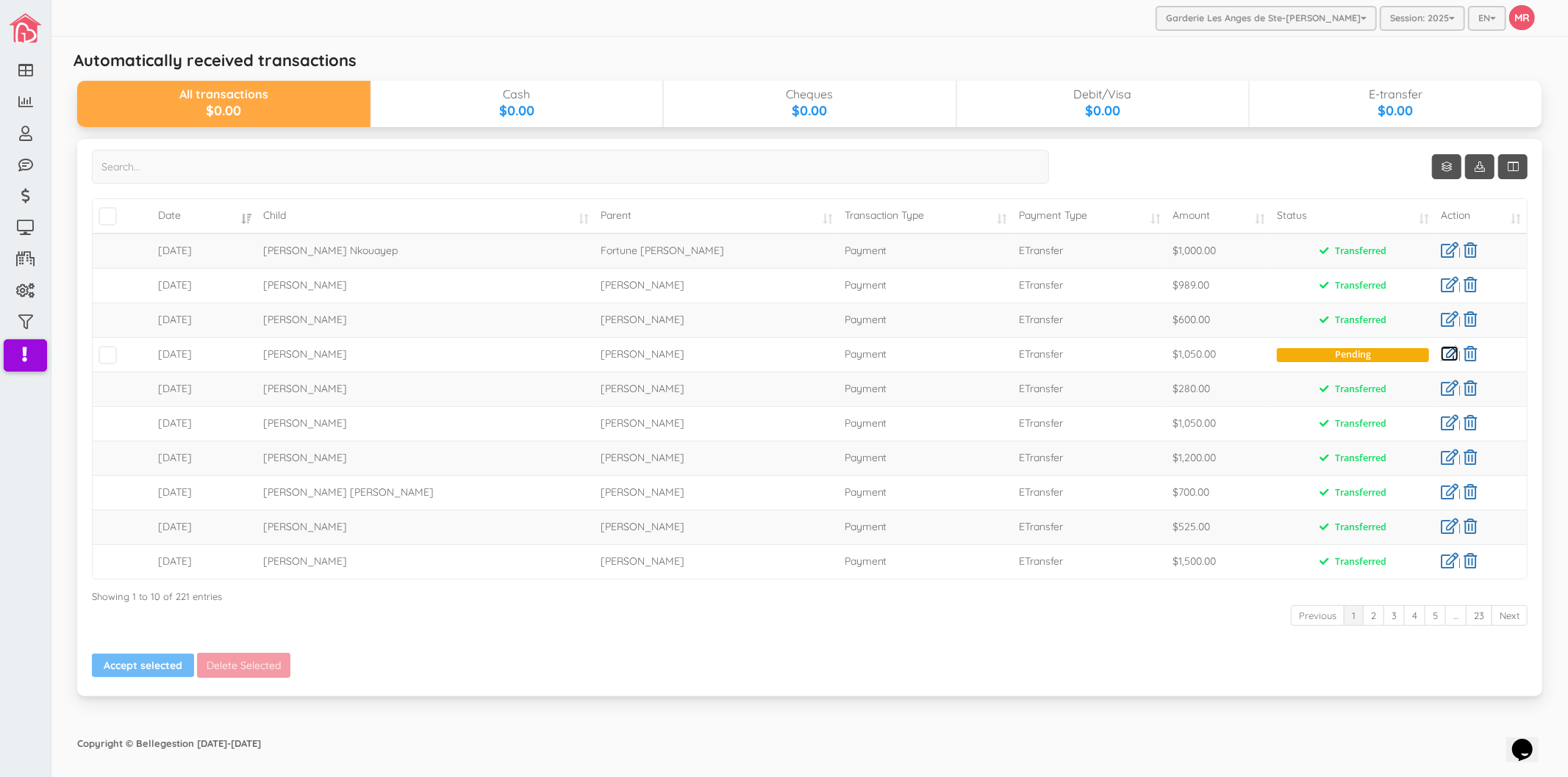
click at [1444, 355] on link at bounding box center [1449, 354] width 18 height 16
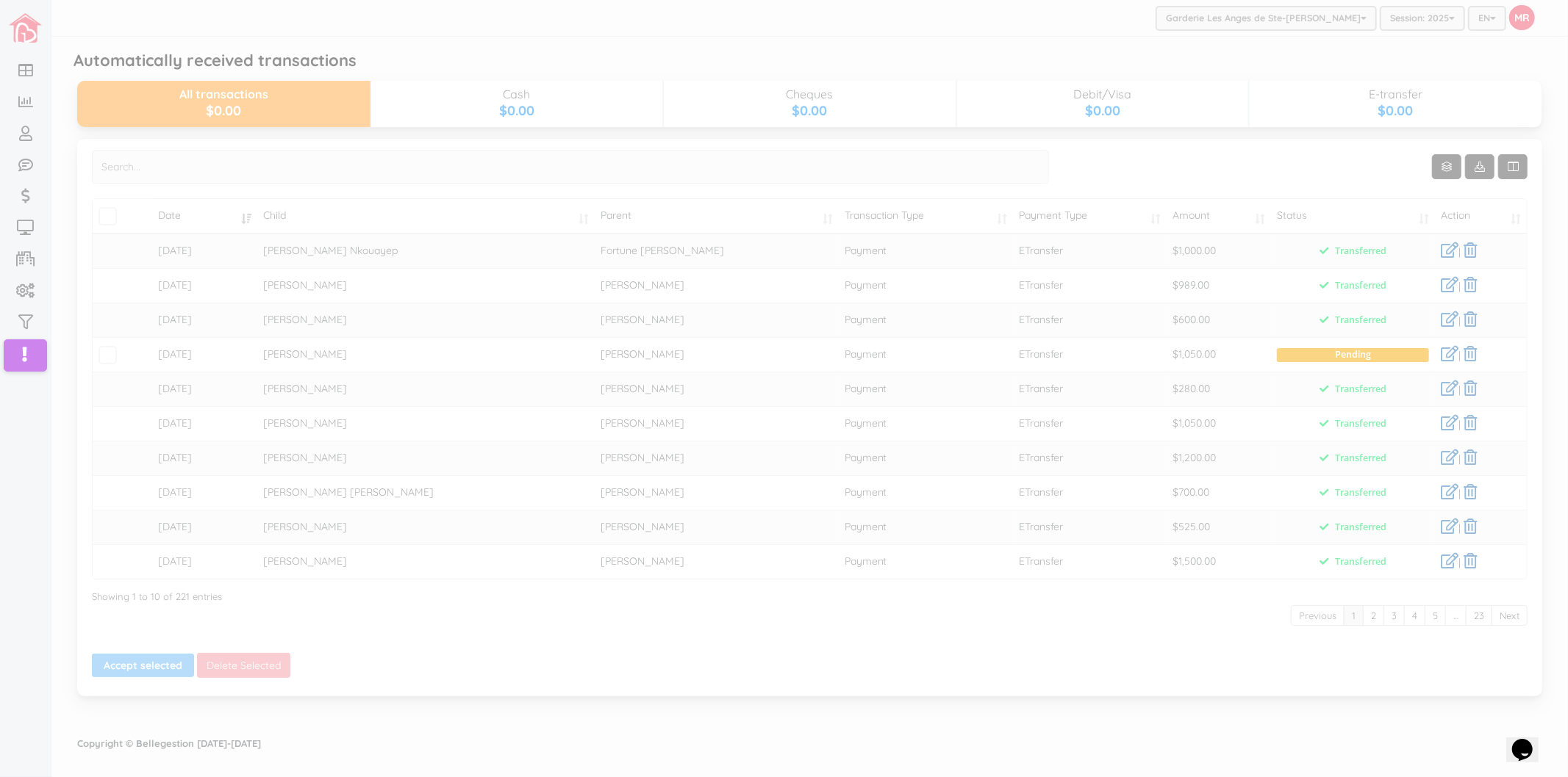
click at [1372, 451] on div at bounding box center [784, 388] width 1568 height 777
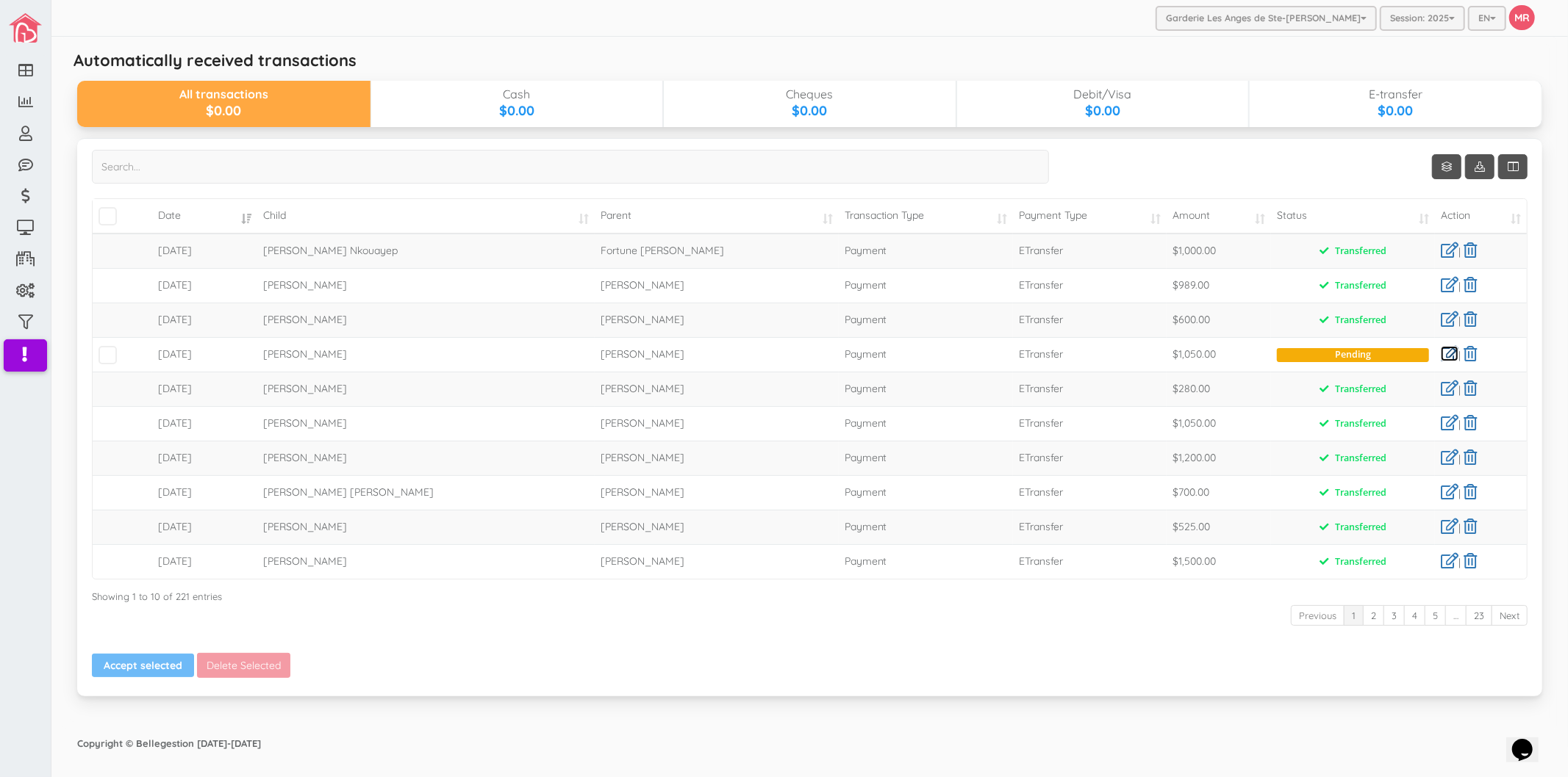
click at [1444, 347] on link at bounding box center [1449, 354] width 18 height 16
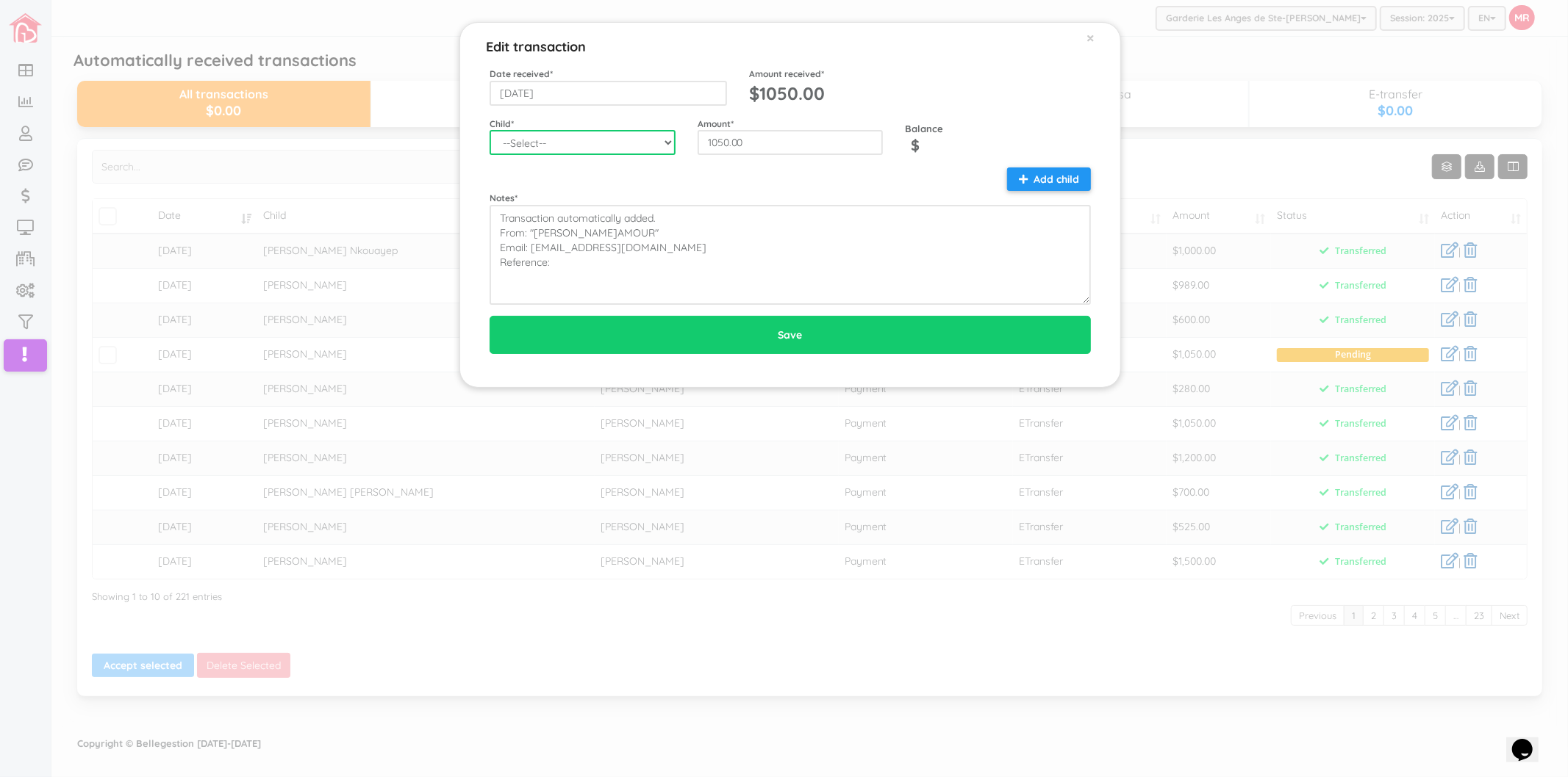
click at [566, 138] on select "--Select-- Aaliyah-Rose Fievre-Rene Alaz Keskin Alianna-Jo Quintal Alice Pellet…" at bounding box center [582, 142] width 186 height 25
select select "1503"
click at [490, 130] on select "--Select-- Aaliyah-Rose Fievre-Rene Alaz Keskin Alianna-Jo Quintal Alice Pellet…" at bounding box center [582, 142] width 186 height 25
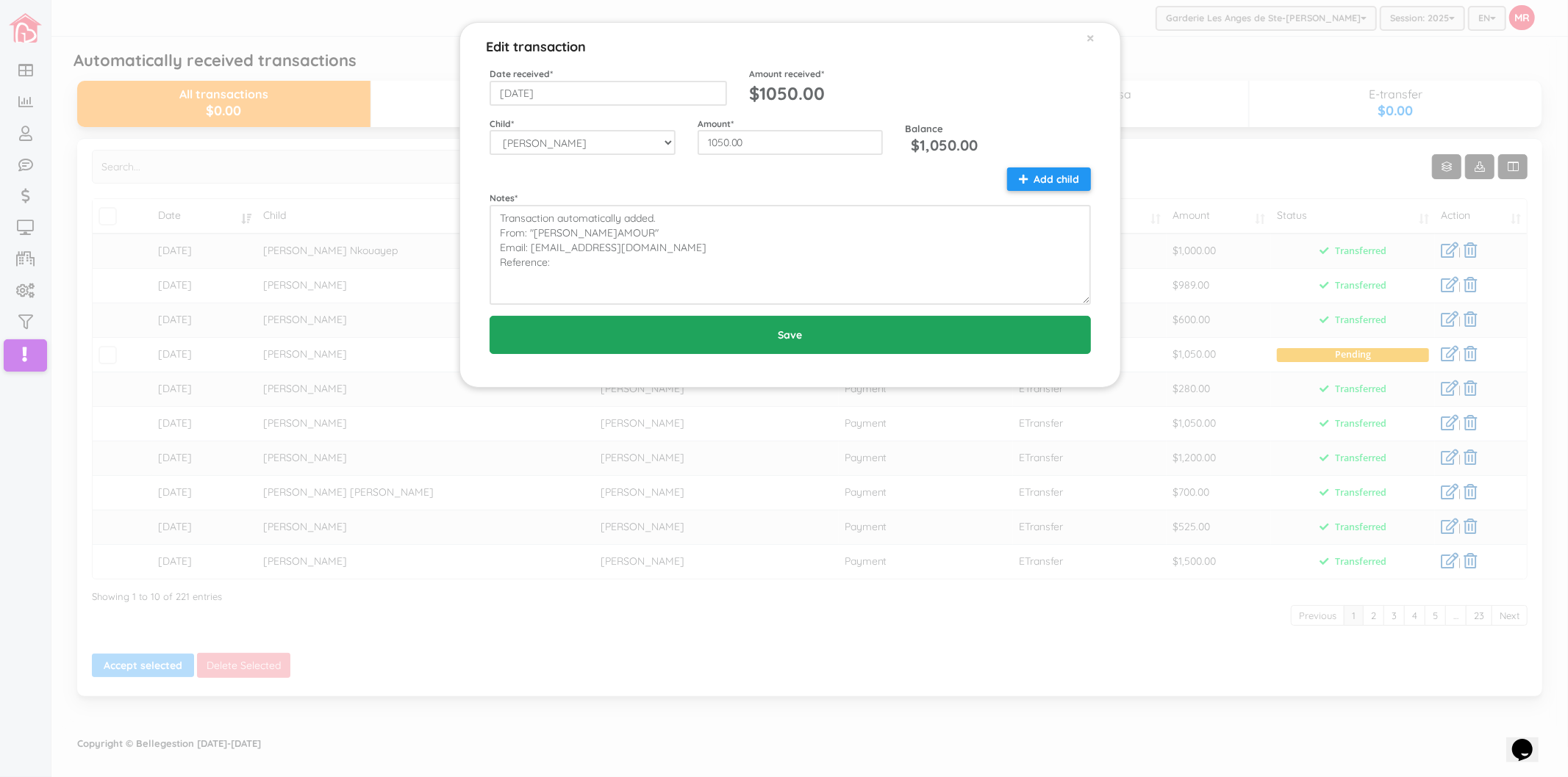
click at [782, 333] on input "Save" at bounding box center [791, 334] width 602 height 38
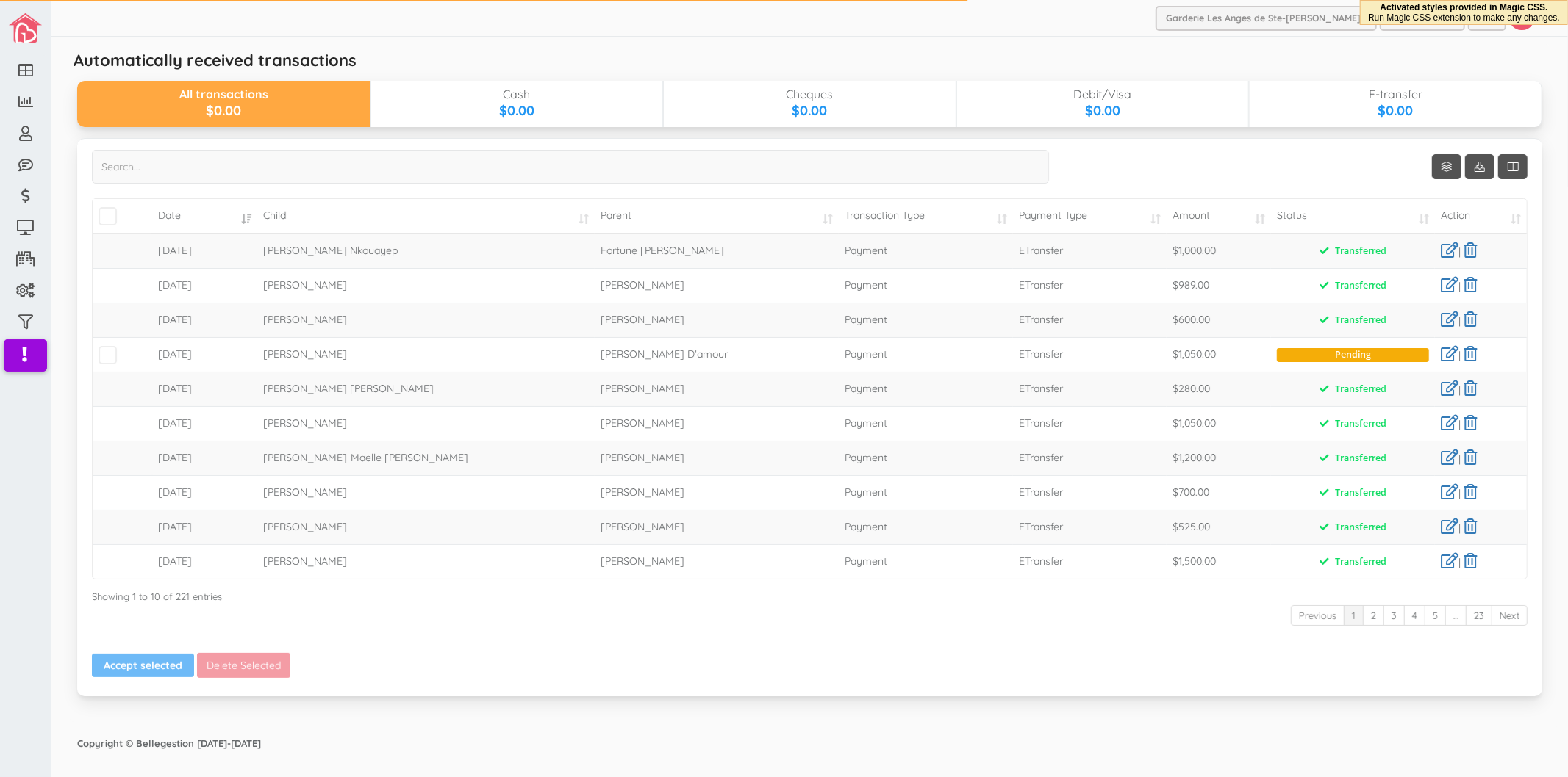
click at [108, 345] on td at bounding box center [122, 354] width 60 height 34
click at [108, 359] on span at bounding box center [107, 355] width 18 height 18
click at [124, 349] on input "checkbox" at bounding box center [124, 349] width 0 height 0
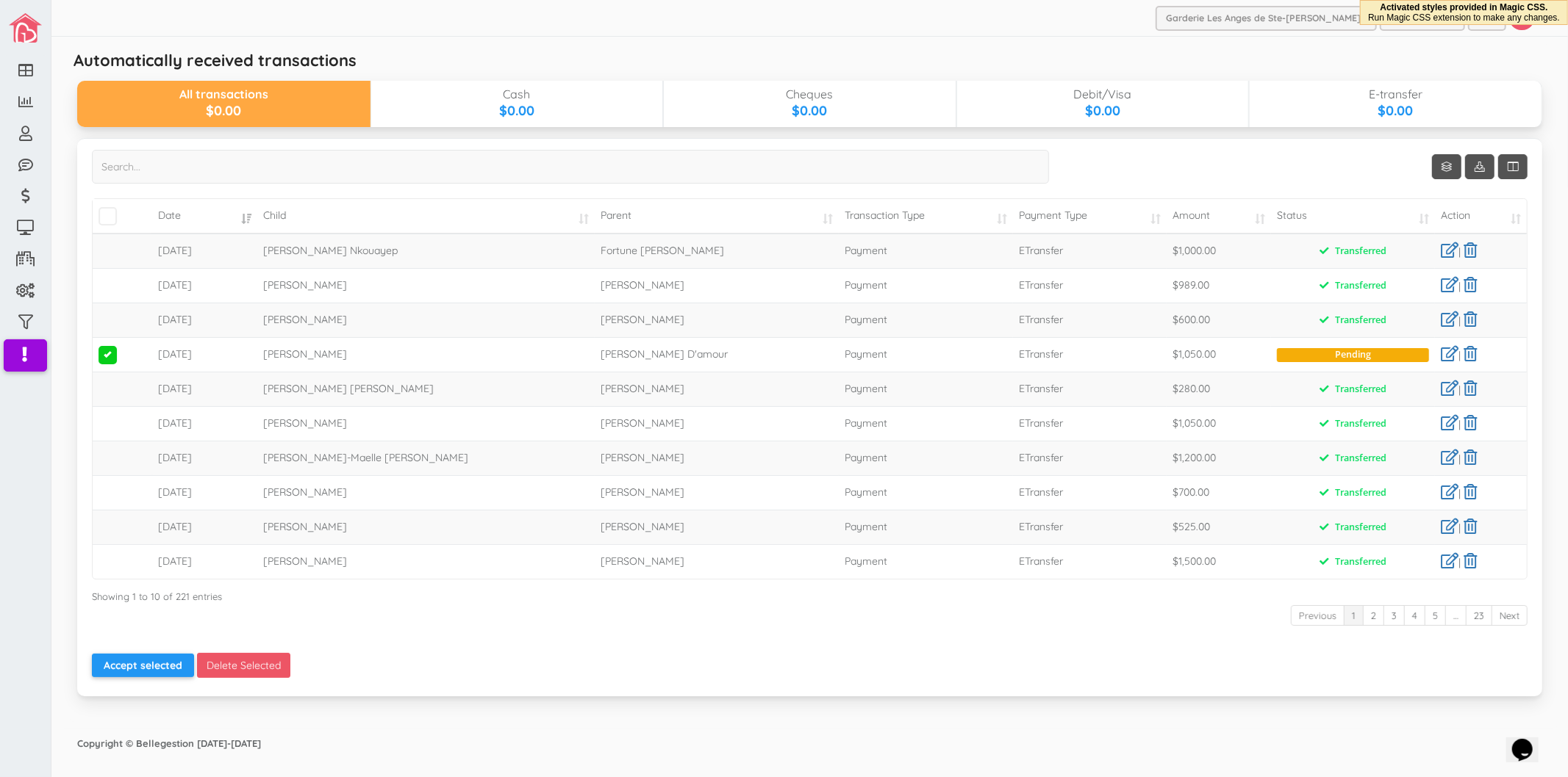
click at [150, 651] on div "Show 10 rows Date Child Parent Transaction Type Payment Type Amount Status Acti…" at bounding box center [809, 402] width 1436 height 504
click at [150, 662] on button "Accept selected" at bounding box center [142, 665] width 102 height 24
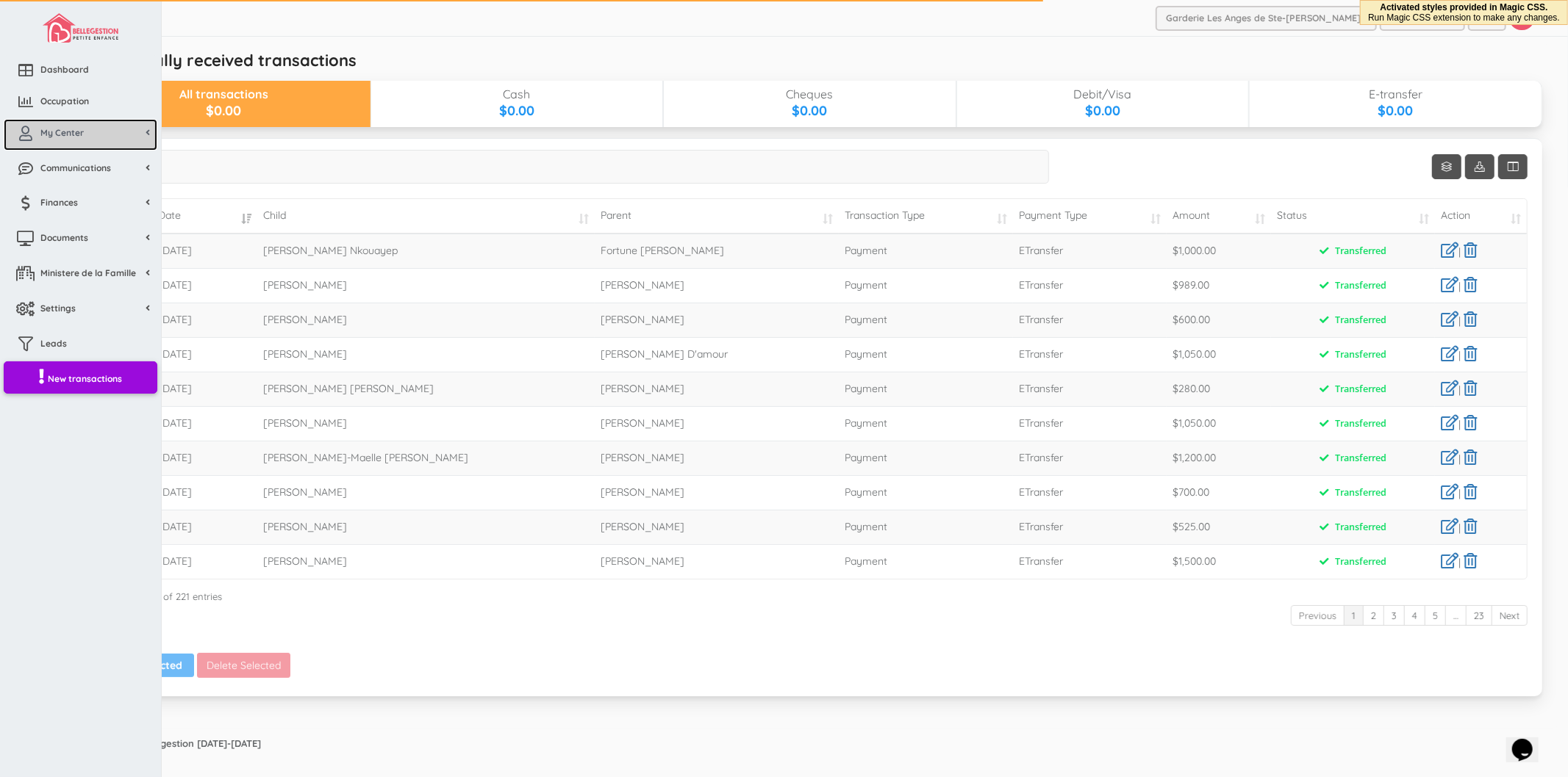
click at [74, 135] on span "My Center" at bounding box center [62, 133] width 43 height 12
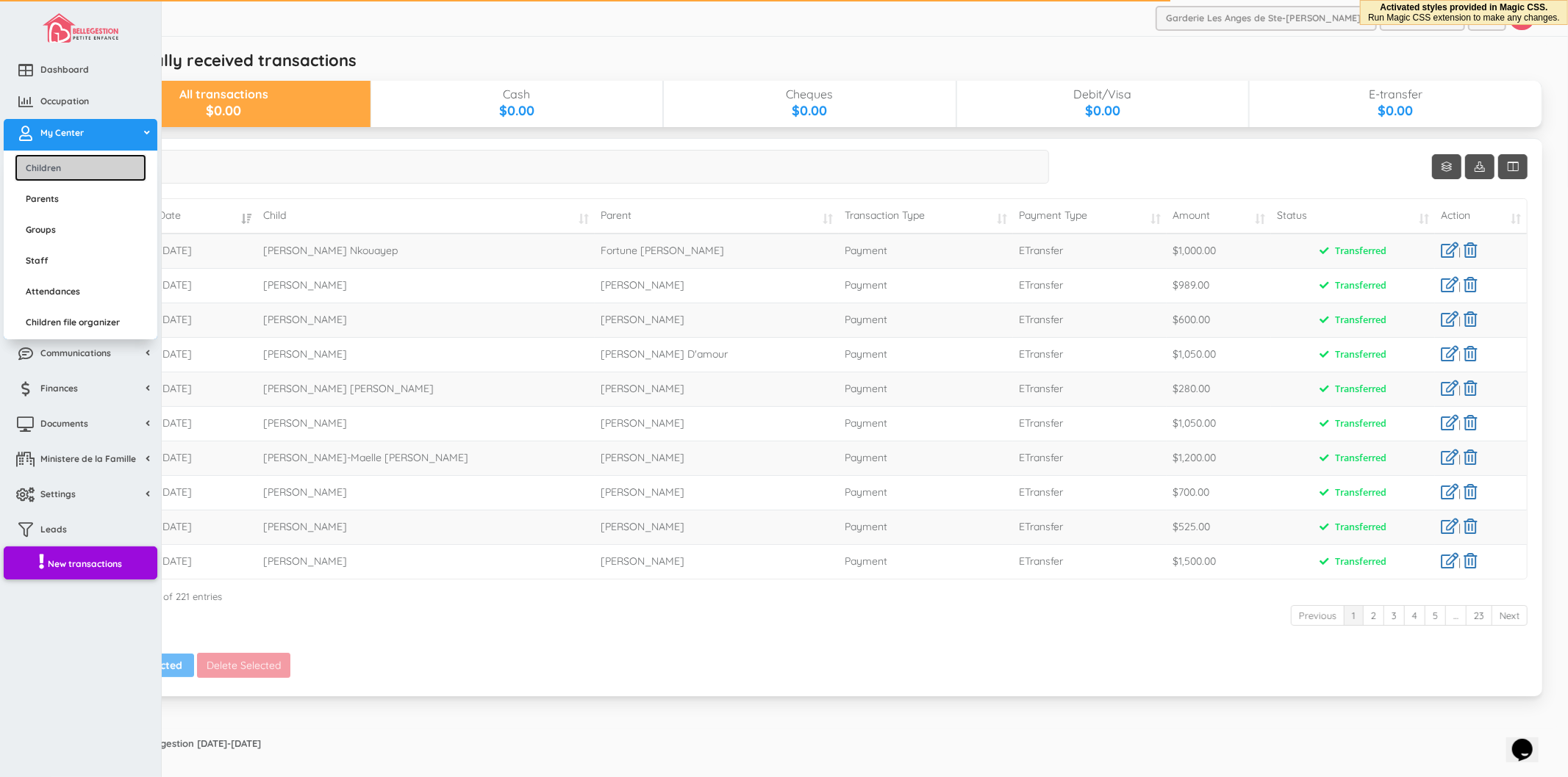
click at [74, 172] on link "Children" at bounding box center [81, 168] width 132 height 27
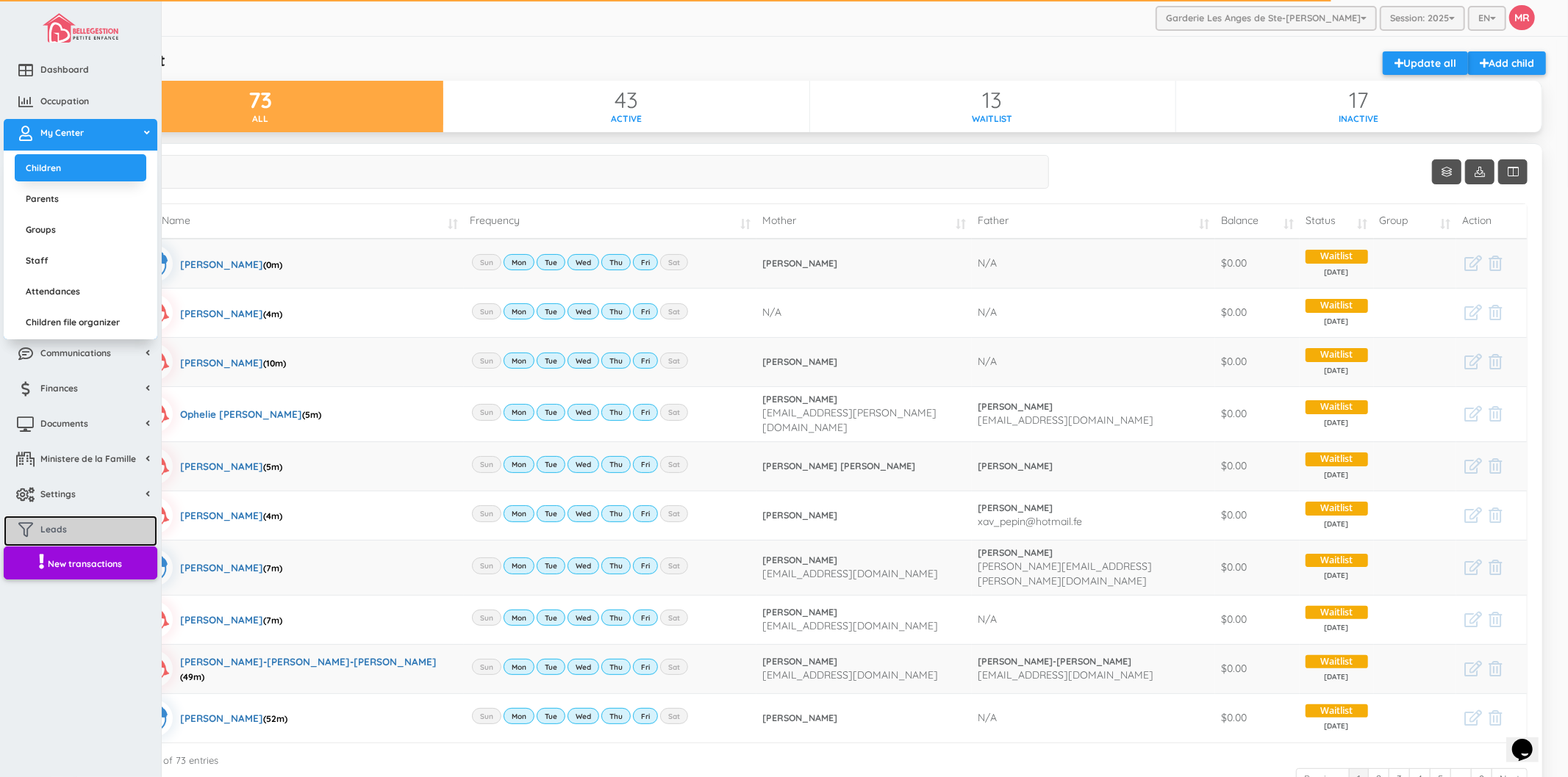
click at [76, 517] on link "Leads" at bounding box center [80, 532] width 154 height 32
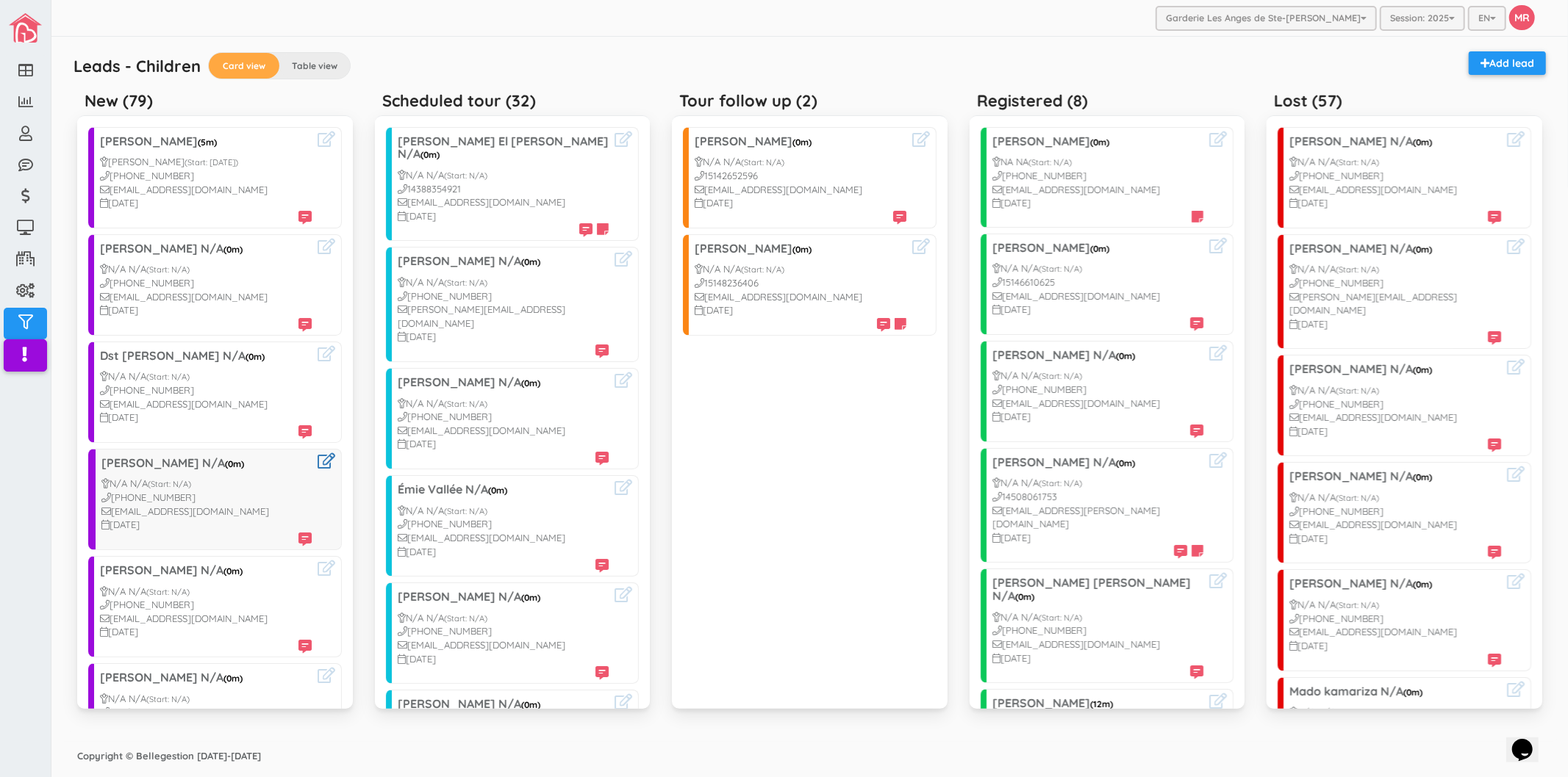
click at [311, 471] on div at bounding box center [323, 499] width 24 height 92
click at [317, 464] on icon at bounding box center [326, 461] width 18 height 16
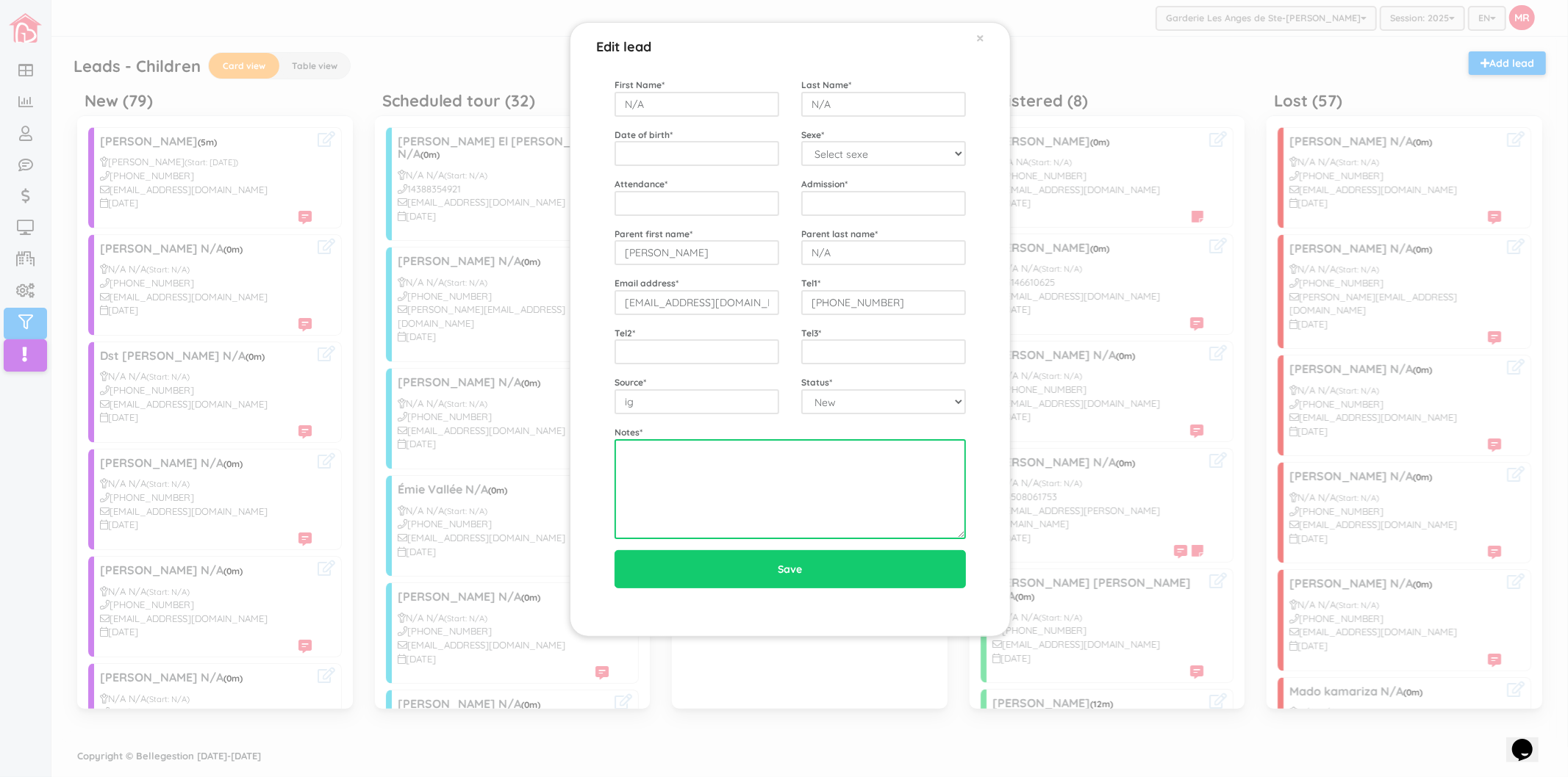
click at [788, 504] on textarea at bounding box center [791, 490] width 352 height 100
click at [660, 445] on textarea "25MOIS PETITE FILLE OCTOBRE 2025" at bounding box center [791, 490] width 352 height 100
click at [921, 456] on textarea "25MOIS PETITE FILLE OCTOBRE 2025" at bounding box center [791, 490] width 352 height 100
type textarea "25MOIS PETITE FILLE OCTOBRE 2025"
click at [811, 56] on div "First Name * N/A Last Name * N/A Date of birth * Sexe * Select sexe Boy Girl At…" at bounding box center [791, 344] width 403 height 585
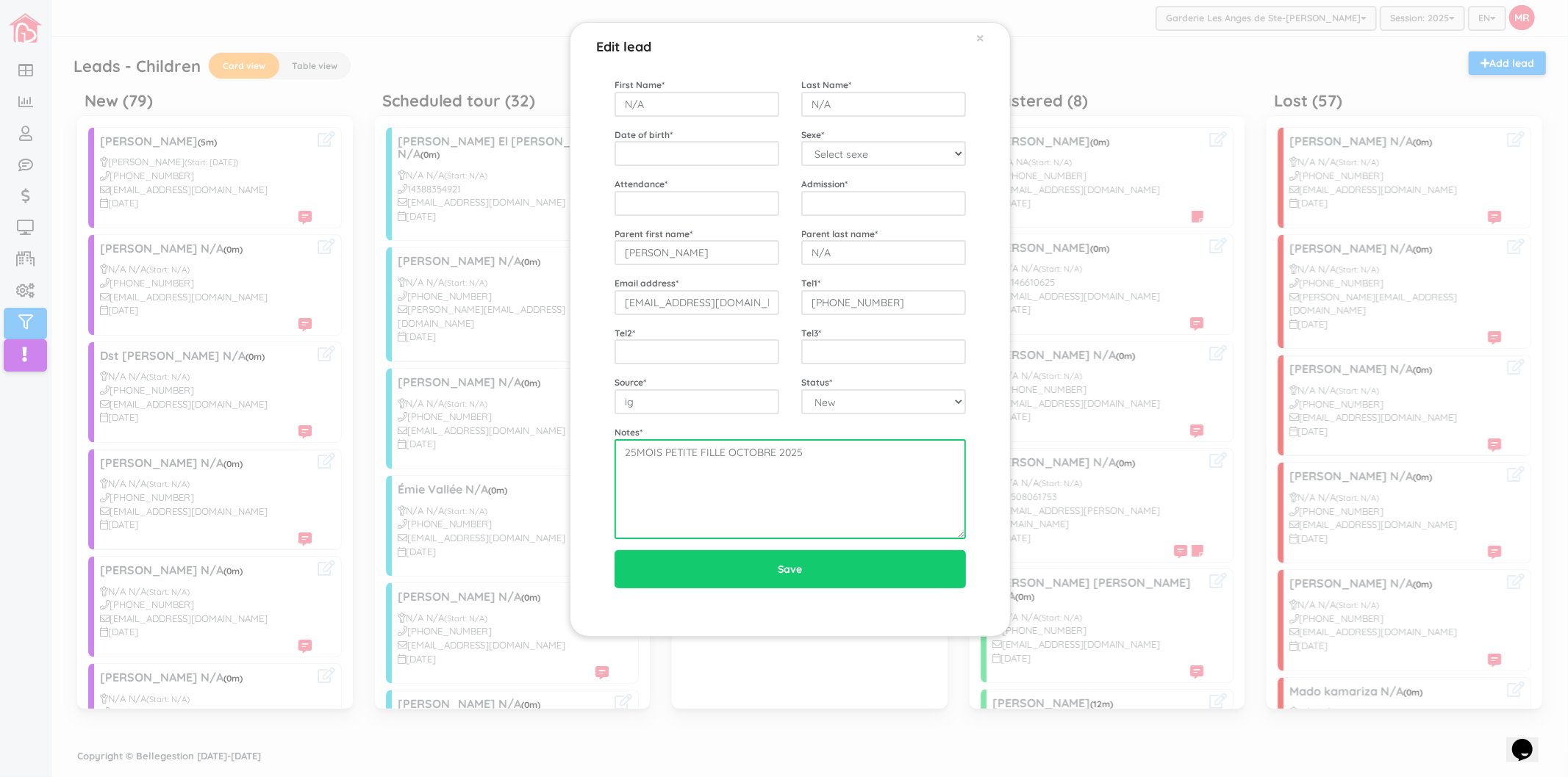
click at [657, 454] on textarea "25MOIS PETITE FILLE OCTOBRE 2025" at bounding box center [791, 490] width 352 height 100
click at [670, 458] on textarea "25MOIS PETITE FILLE OCTOBRE 2025" at bounding box center [791, 490] width 352 height 100
click at [823, 466] on textarea "25MOIS PETITE FILLE OCTOBRE 2025" at bounding box center [791, 490] width 352 height 100
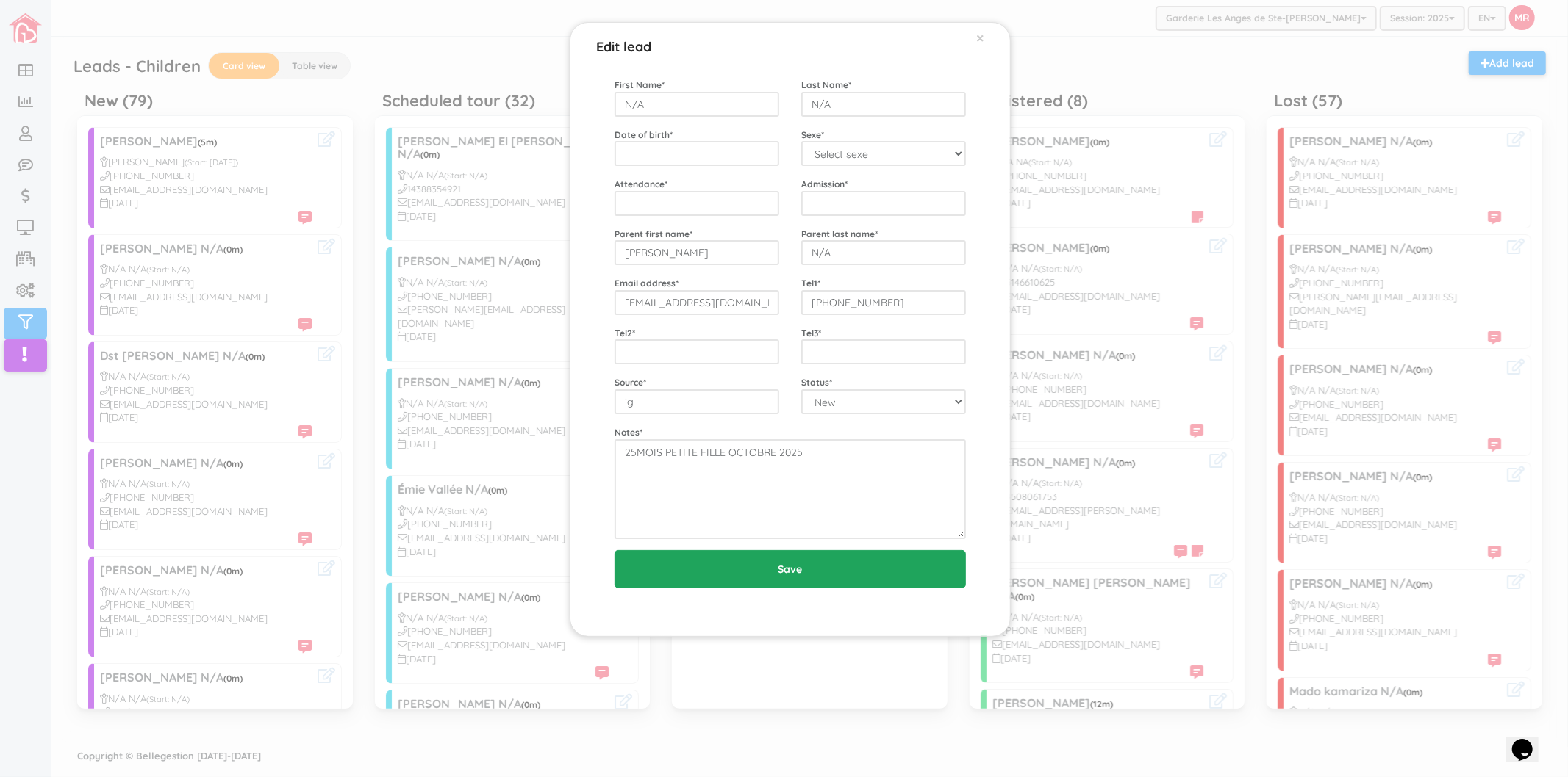
click at [842, 571] on input "Save" at bounding box center [791, 569] width 352 height 38
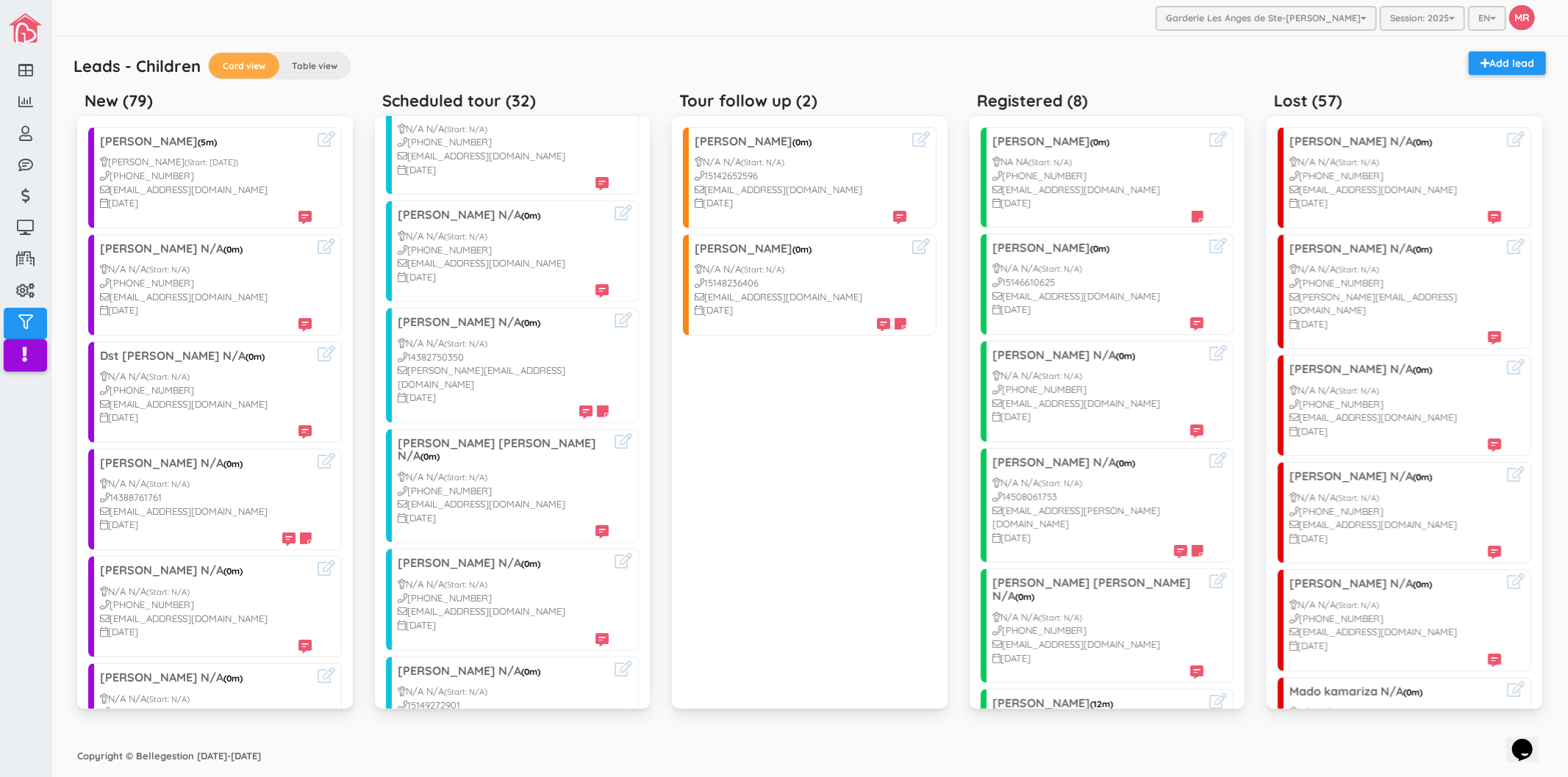
scroll to position [898, 0]
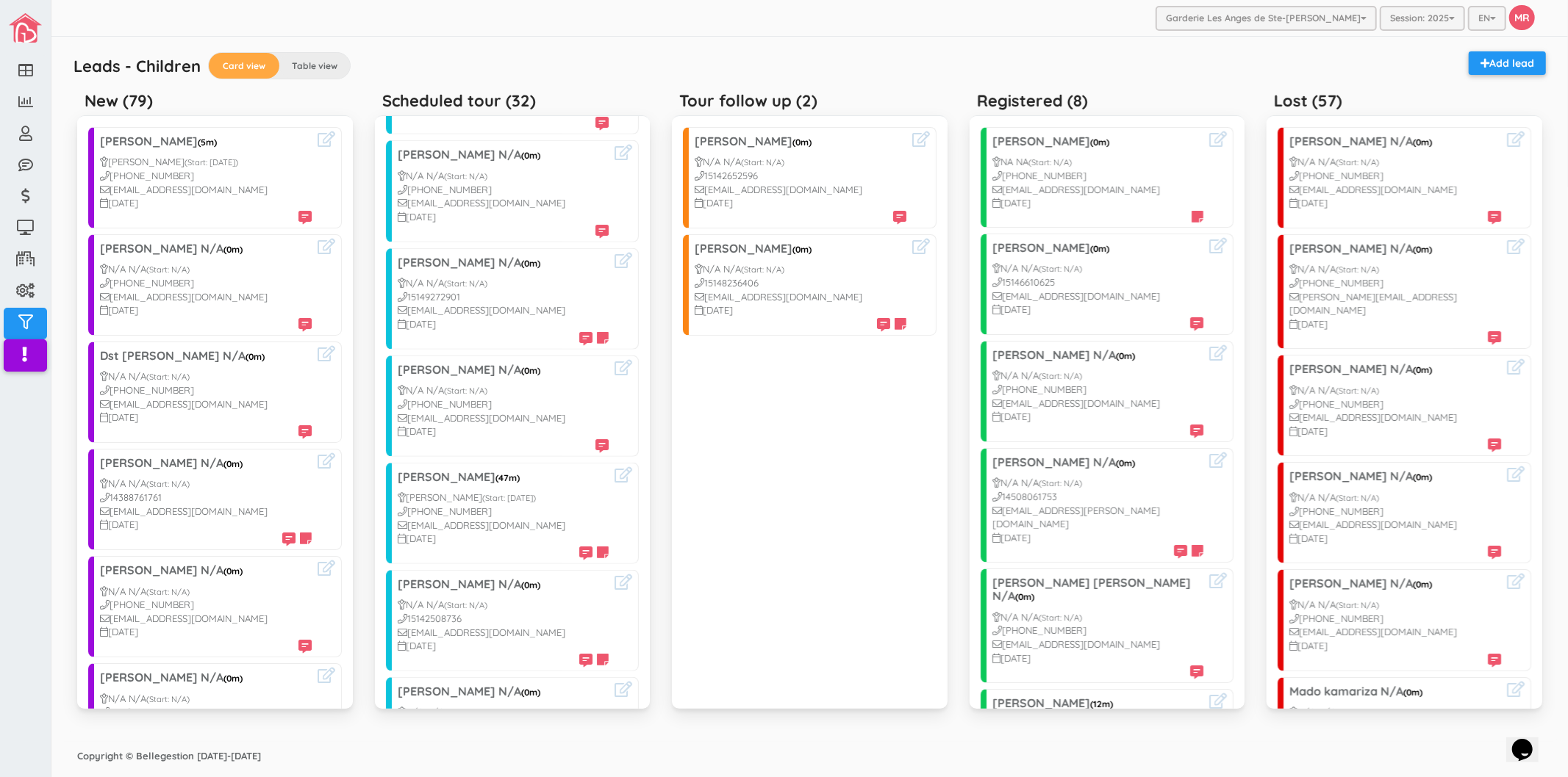
click at [495, 67] on div "Leads - Children Card view Table view Add lead" at bounding box center [809, 69] width 1487 height 33
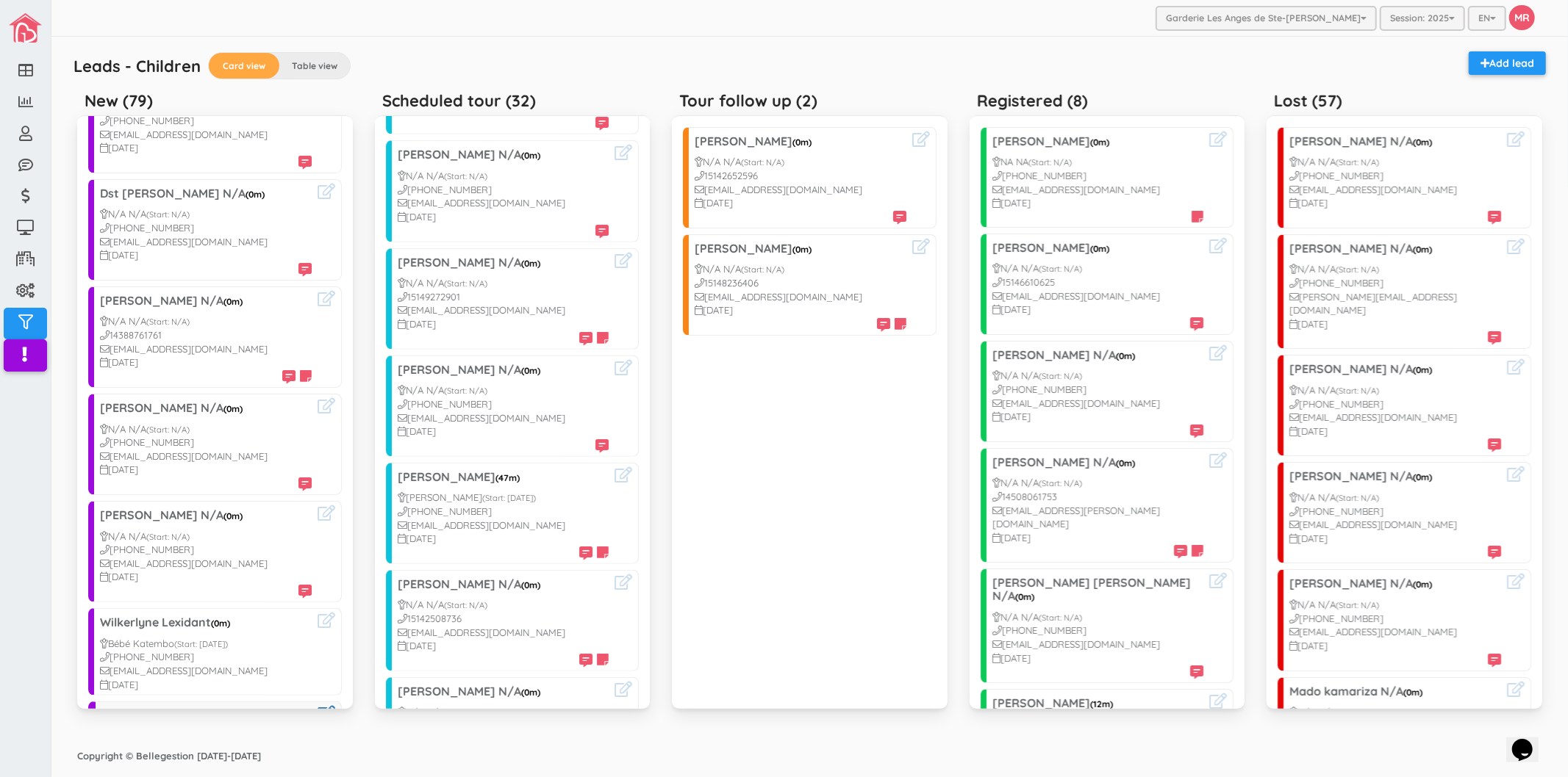
scroll to position [408, 0]
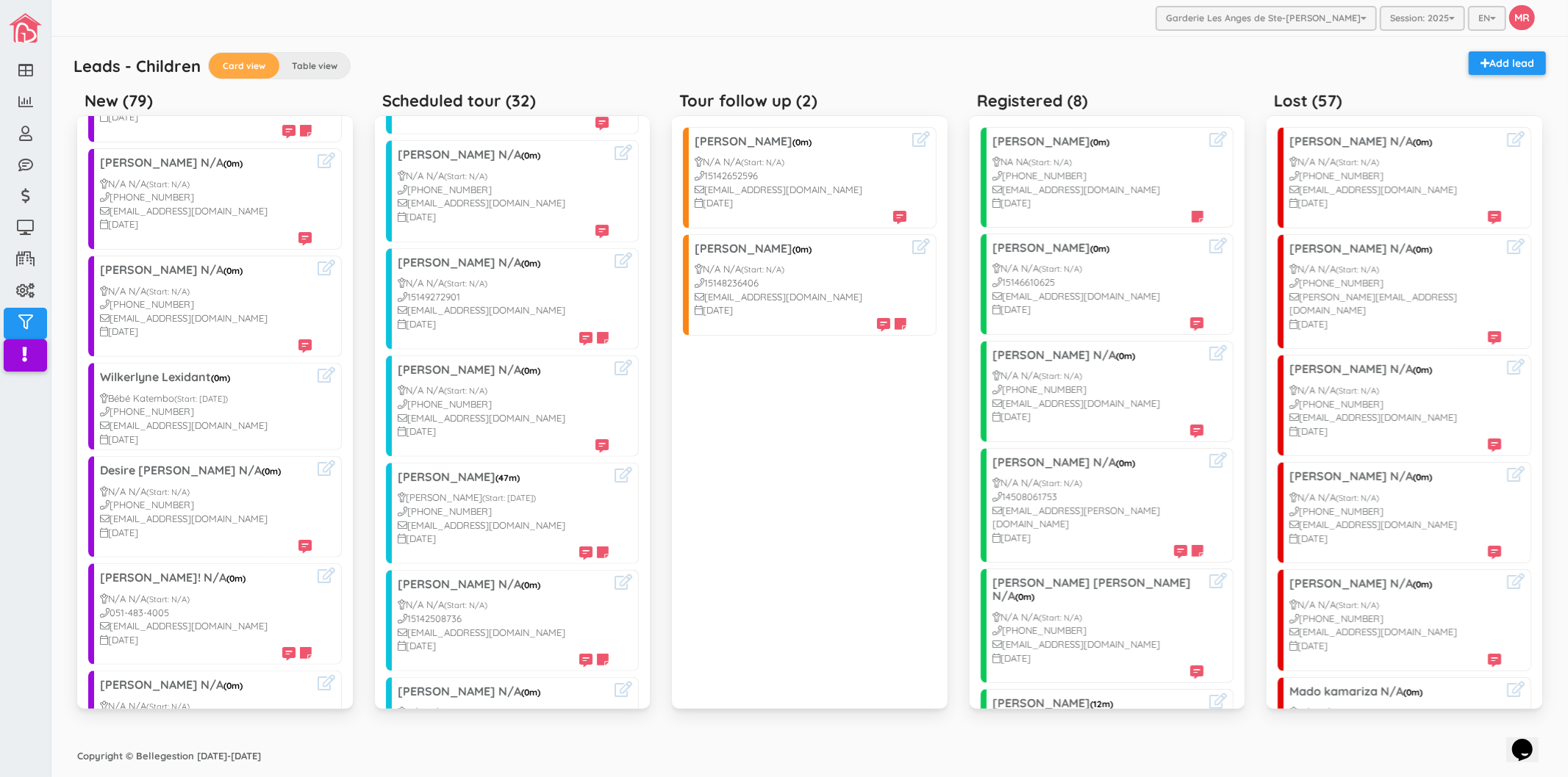
click at [592, 24] on div "Garderie Les Anges de Ste-Therese Garderie Les Anges de Ste-Therese Garderie Le…" at bounding box center [810, 18] width 1517 height 37
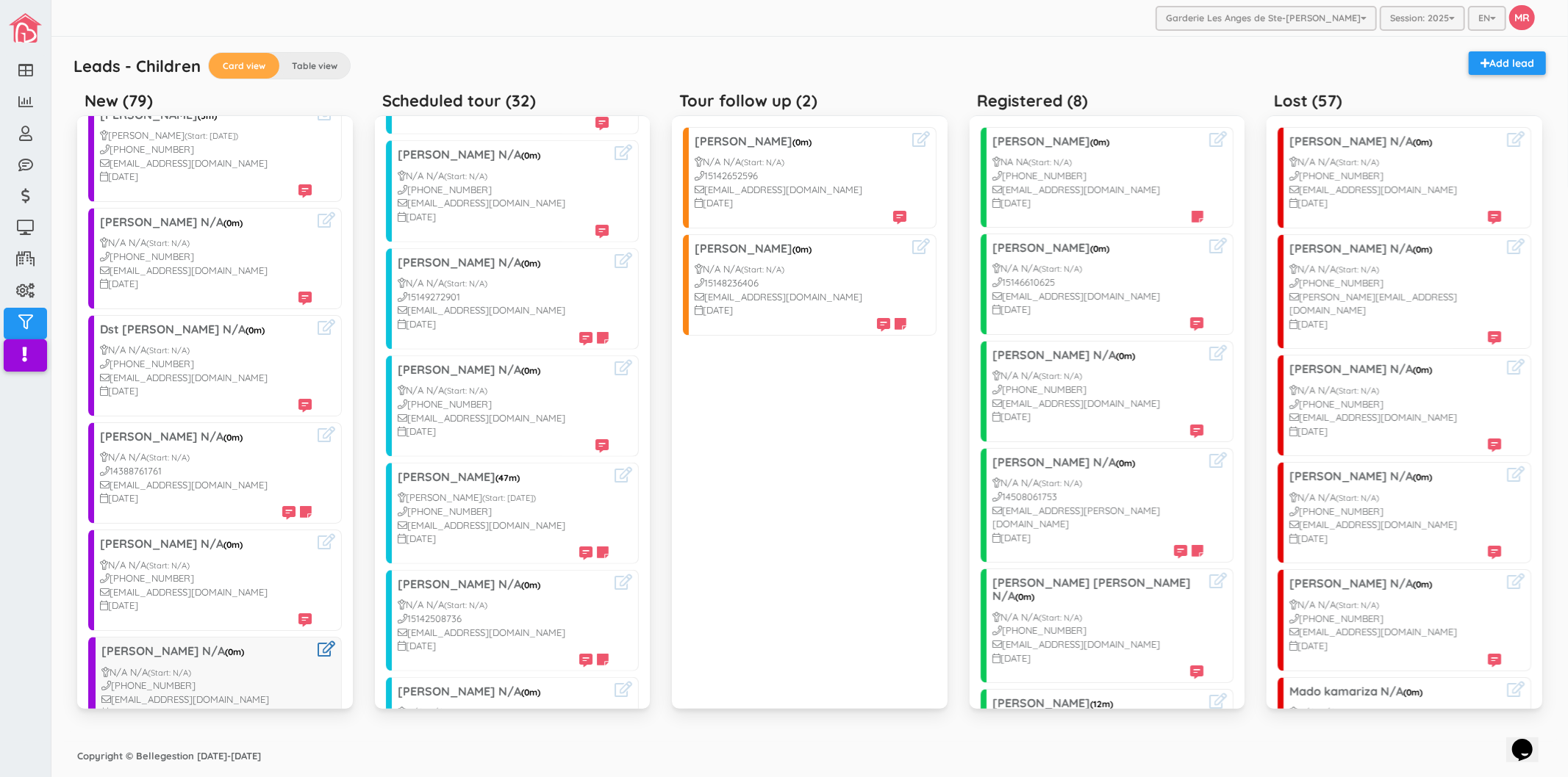
scroll to position [0, 0]
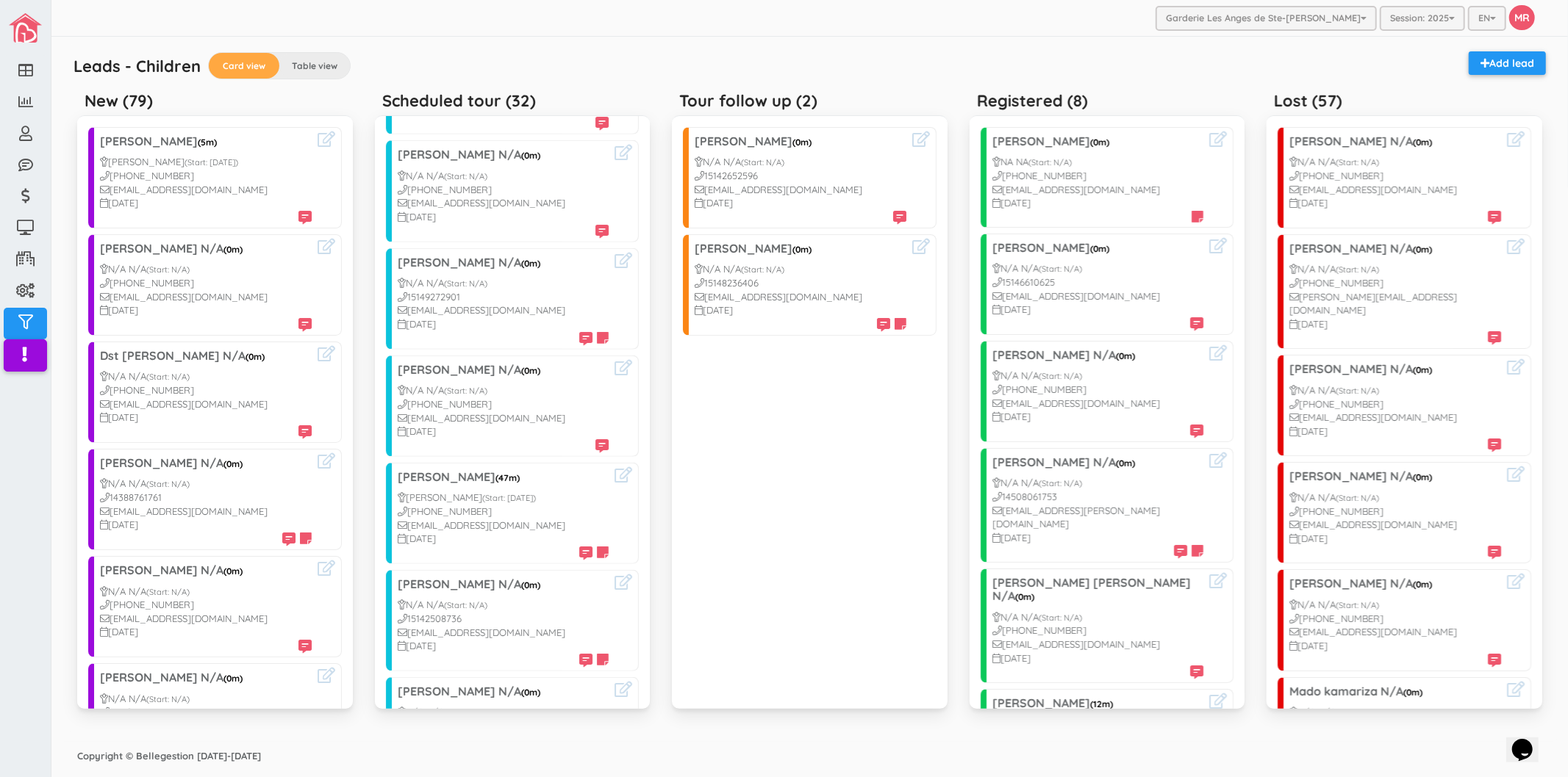
click at [611, 52] on div "Leads - Children Card view Table view Add lead" at bounding box center [809, 69] width 1487 height 33
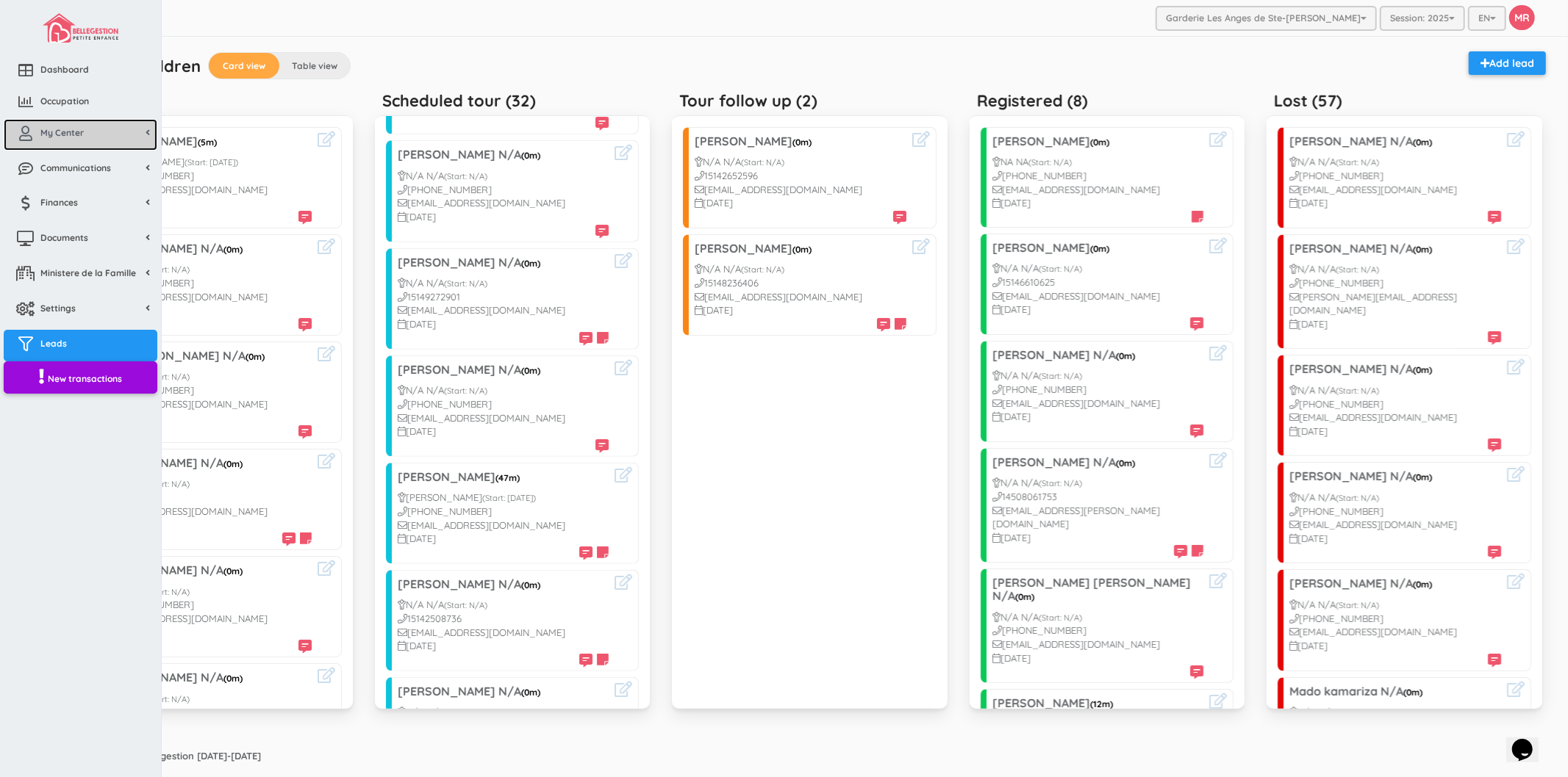
click at [62, 134] on span "My Center" at bounding box center [62, 133] width 43 height 12
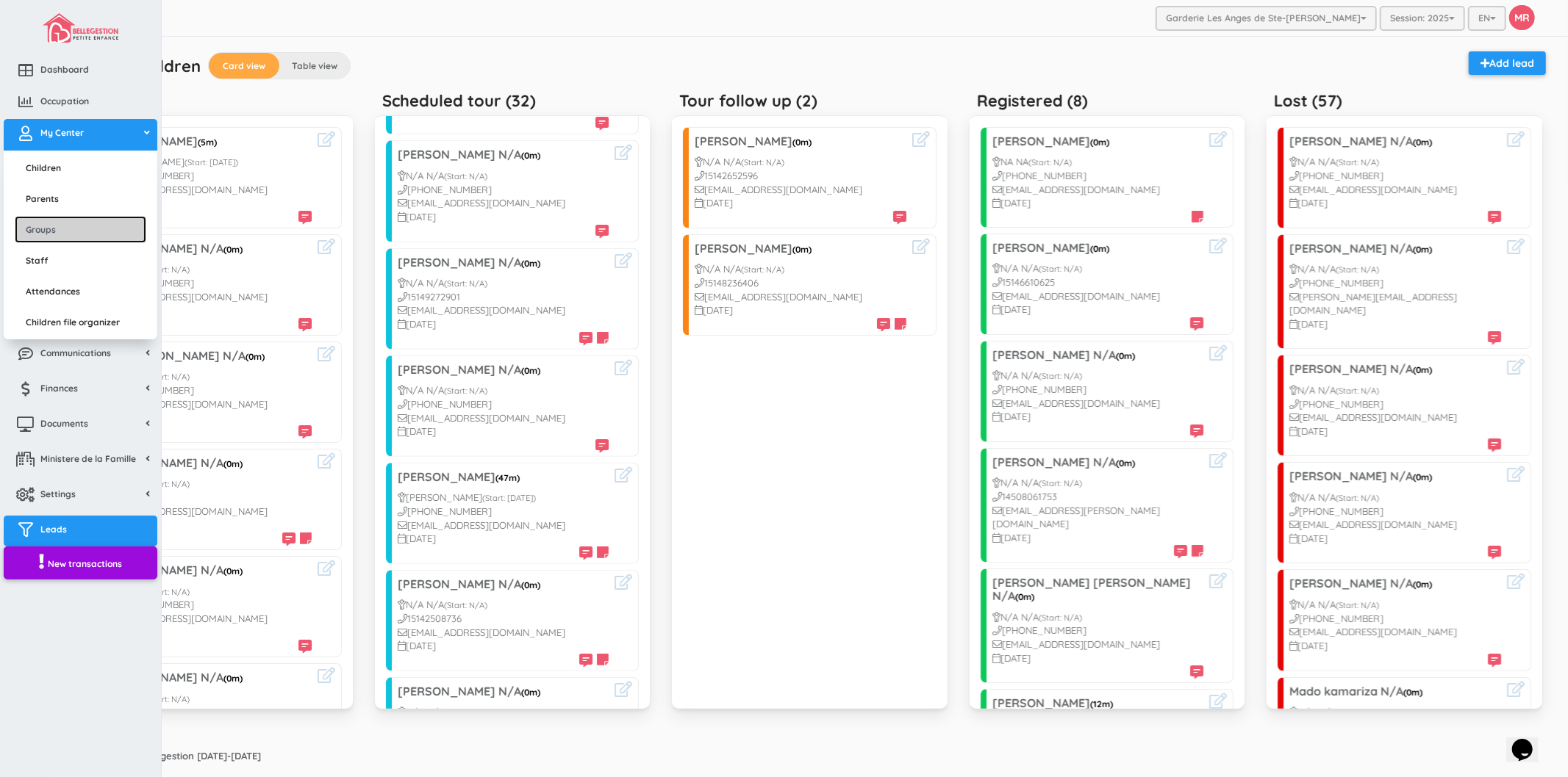
click at [97, 221] on link "Groups" at bounding box center [81, 229] width 132 height 27
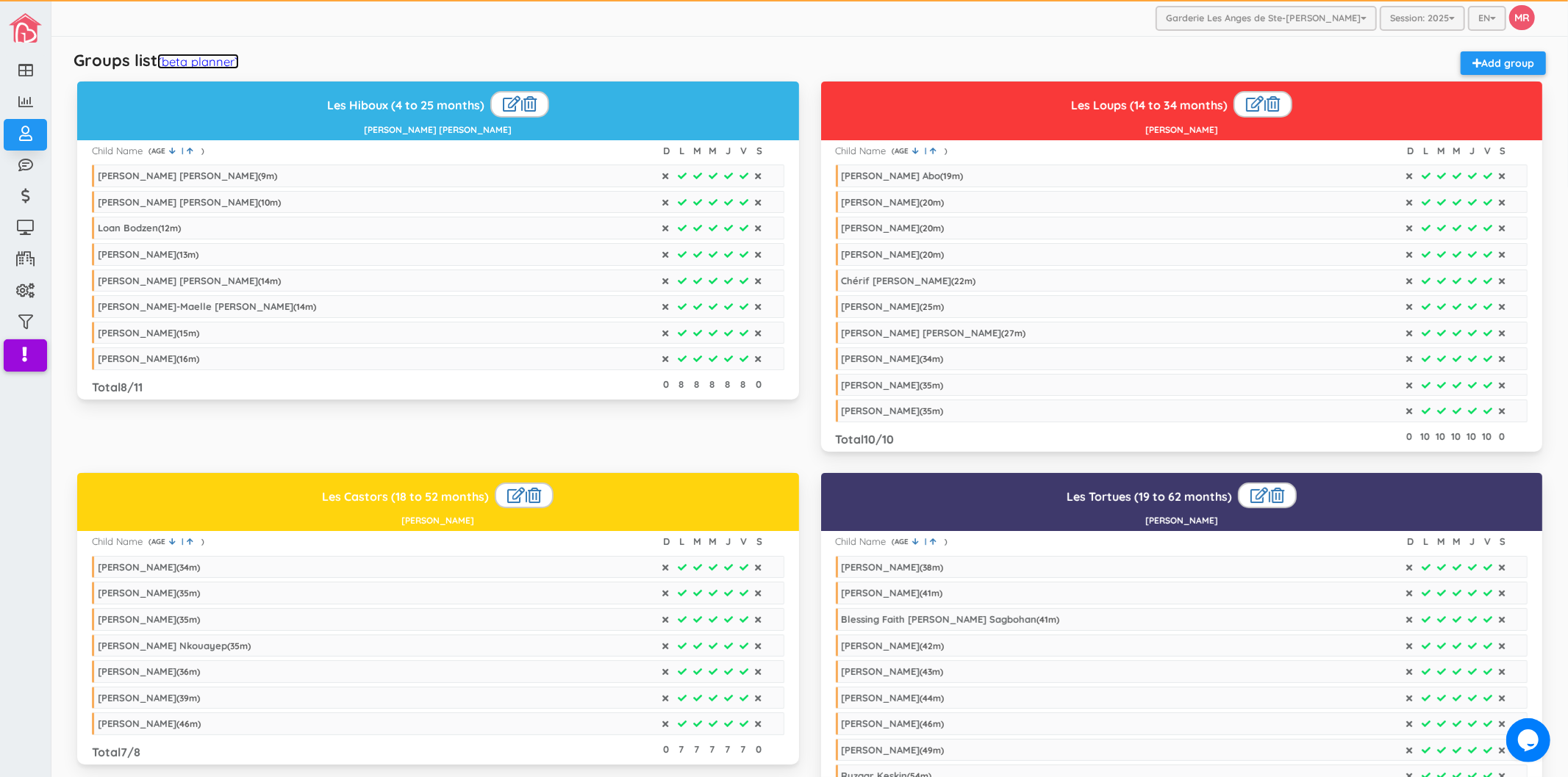
click at [214, 60] on link "(beta planner)" at bounding box center [198, 62] width 82 height 16
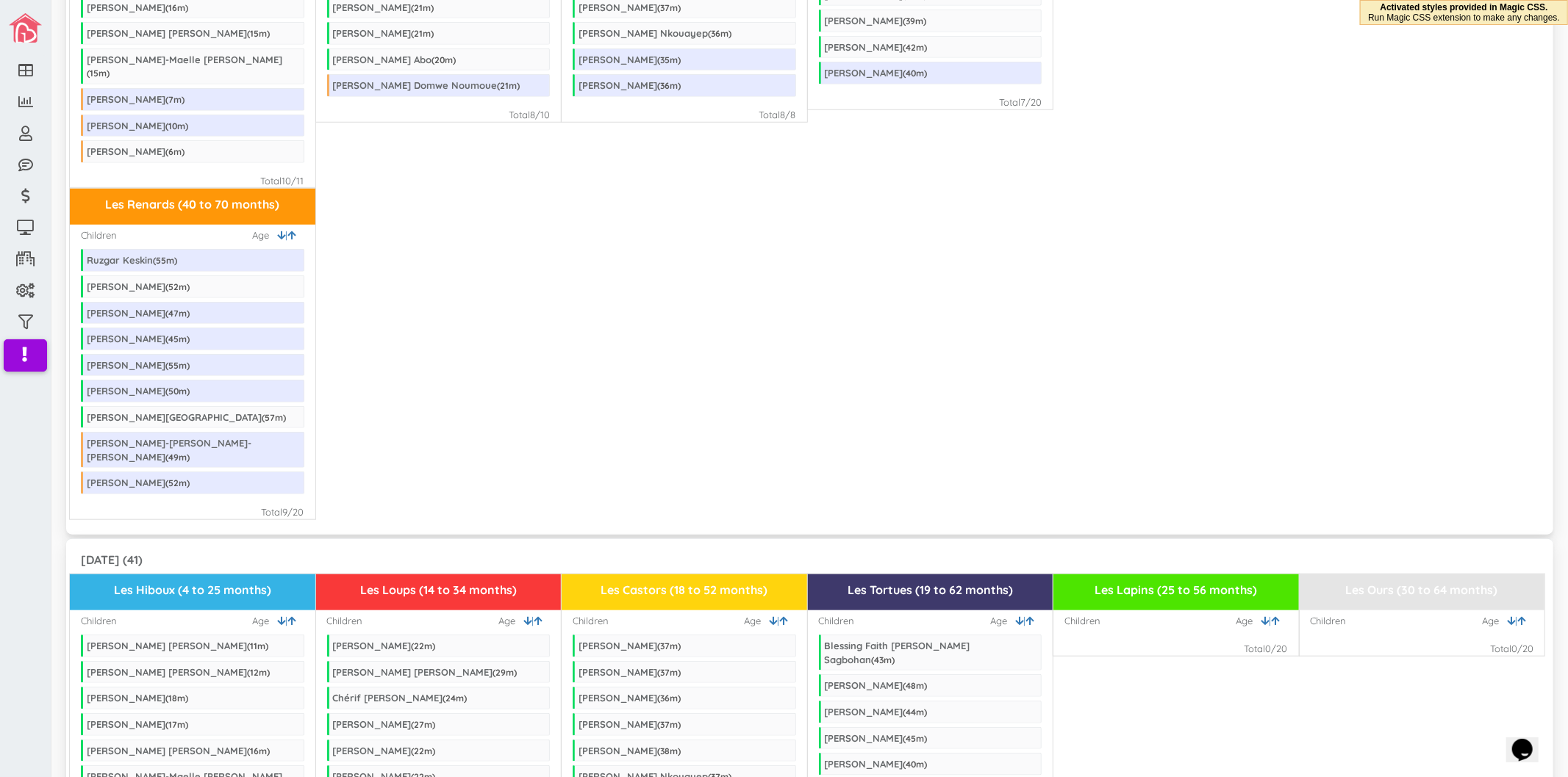
scroll to position [1305, 0]
